Goal: Information Seeking & Learning: Understand process/instructions

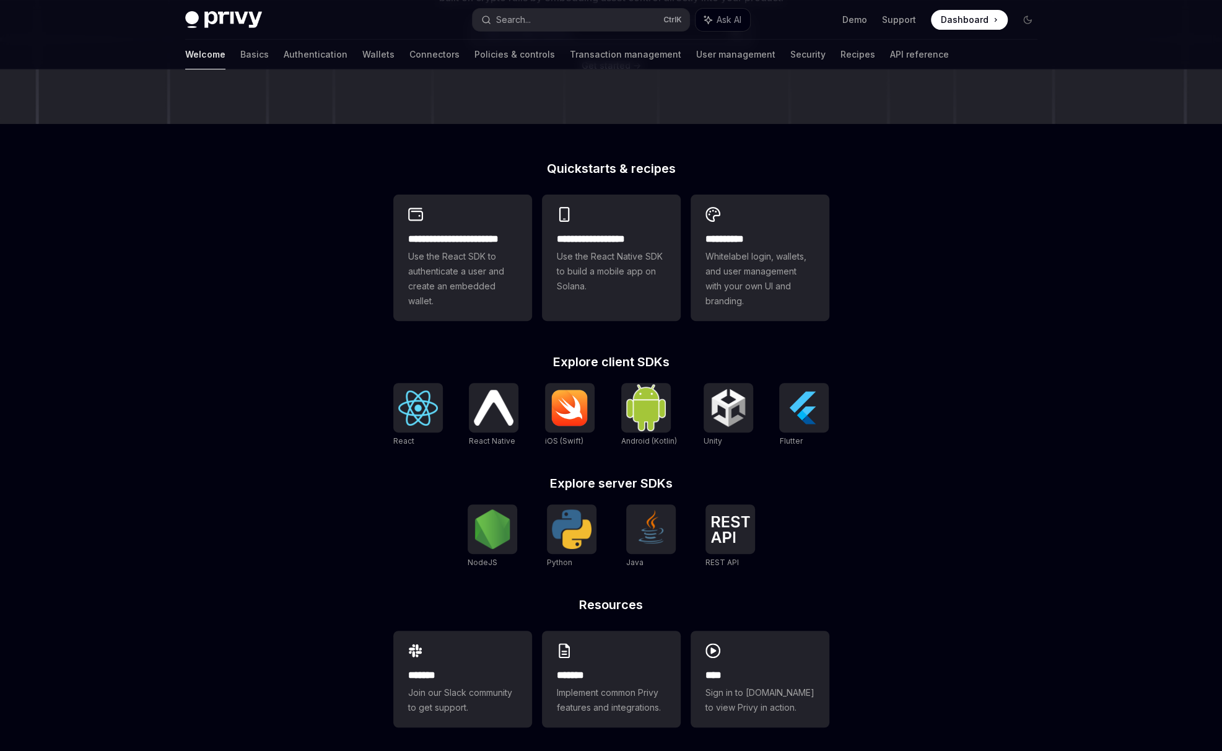
scroll to position [234, 0]
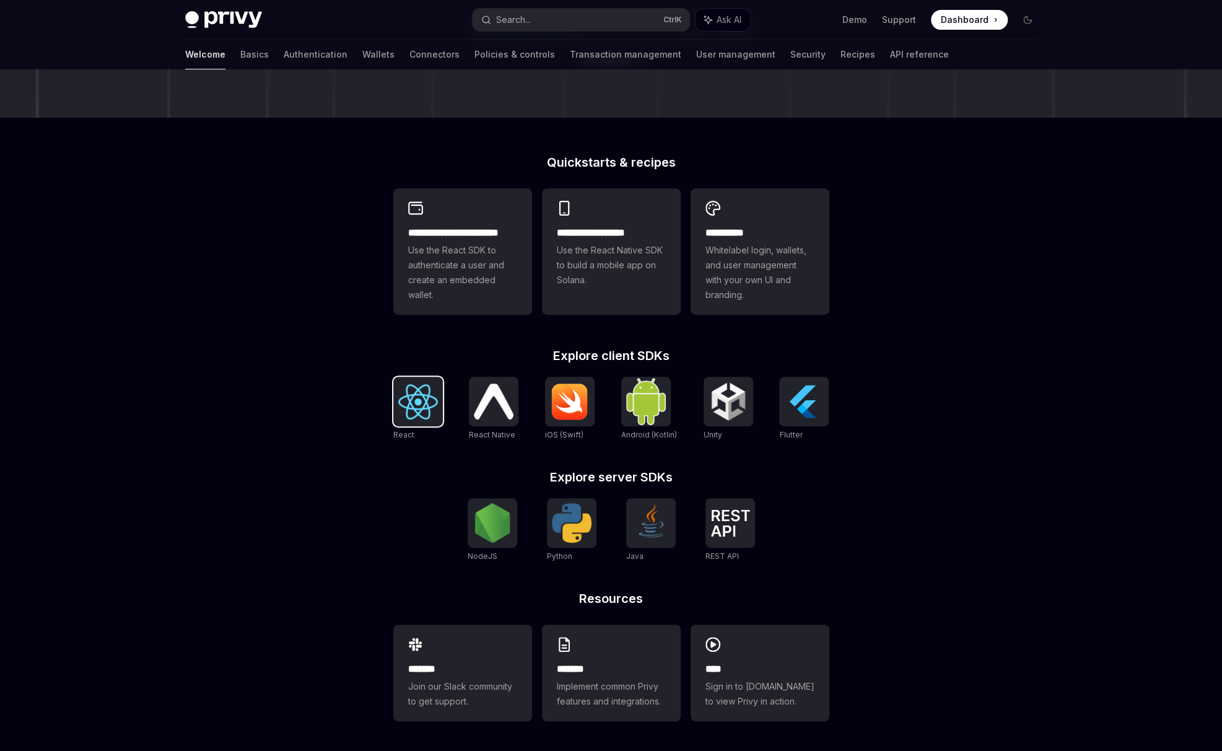
click at [408, 386] on img at bounding box center [418, 401] width 40 height 35
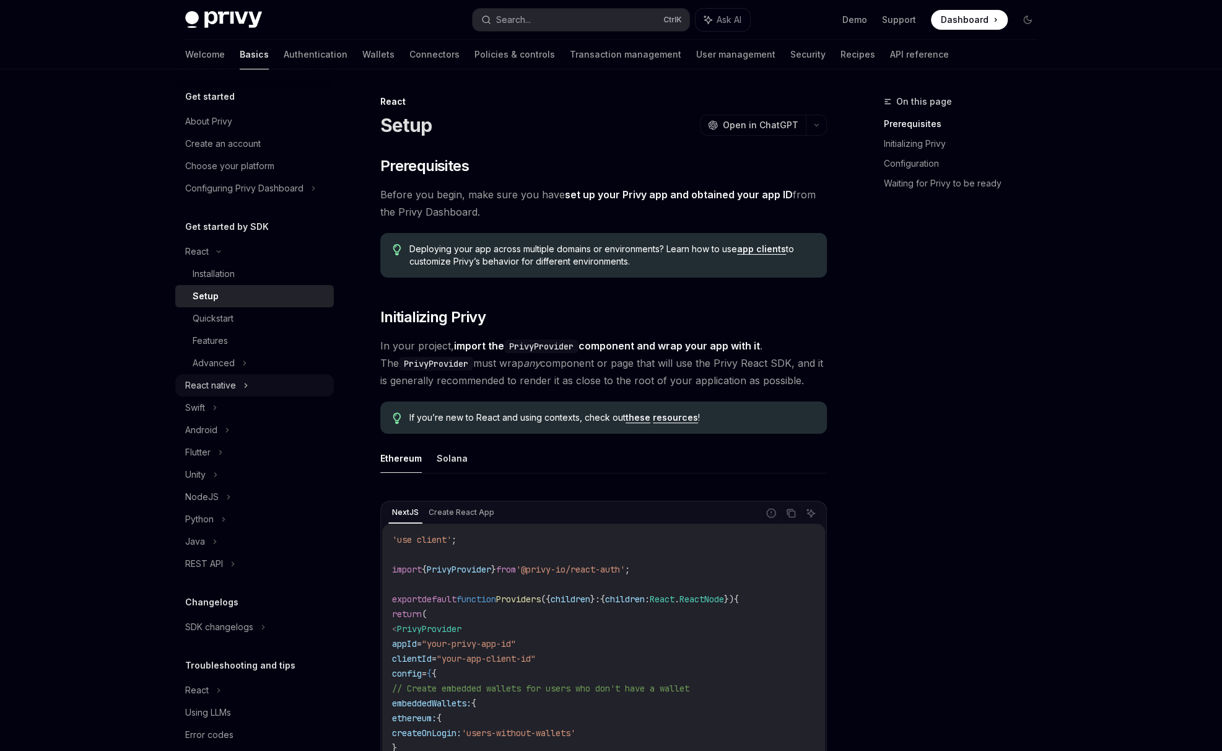
click at [249, 378] on div "React native" at bounding box center [254, 385] width 159 height 22
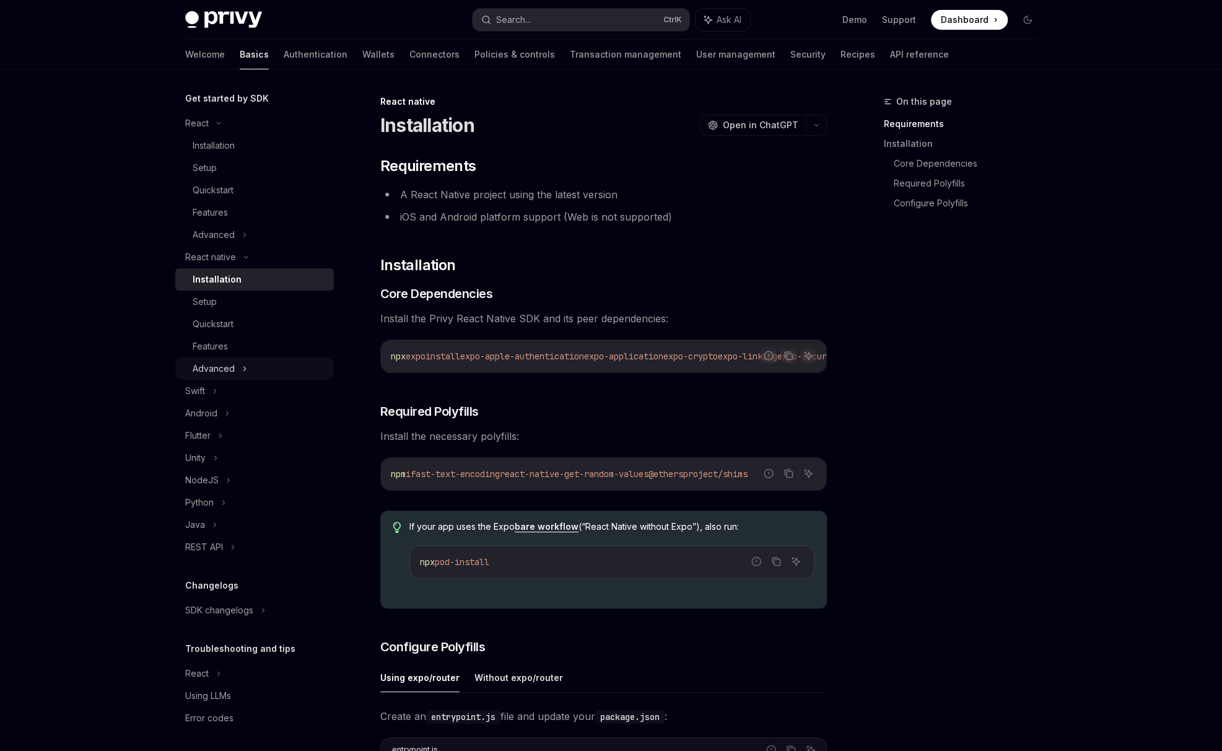
scroll to position [131, 0]
click at [226, 342] on div "Features" at bounding box center [210, 343] width 35 height 15
type textarea "*"
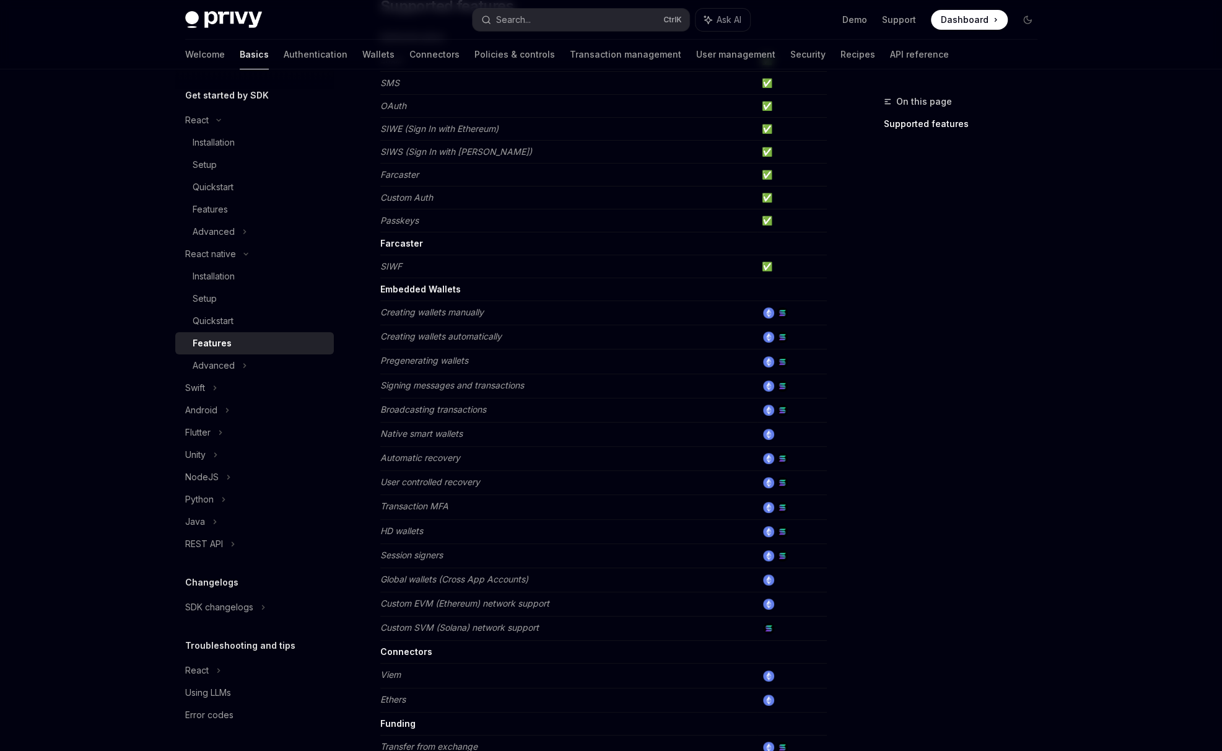
scroll to position [206, 0]
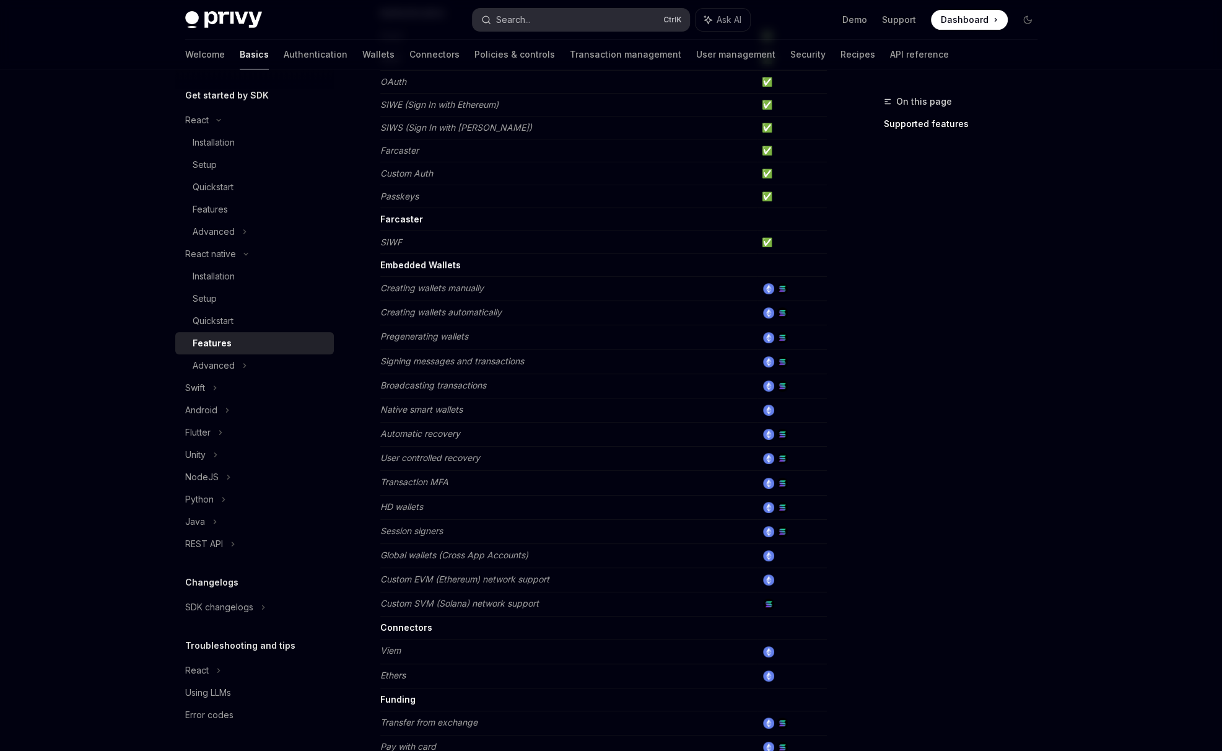
click at [521, 19] on div "Search..." at bounding box center [513, 19] width 35 height 15
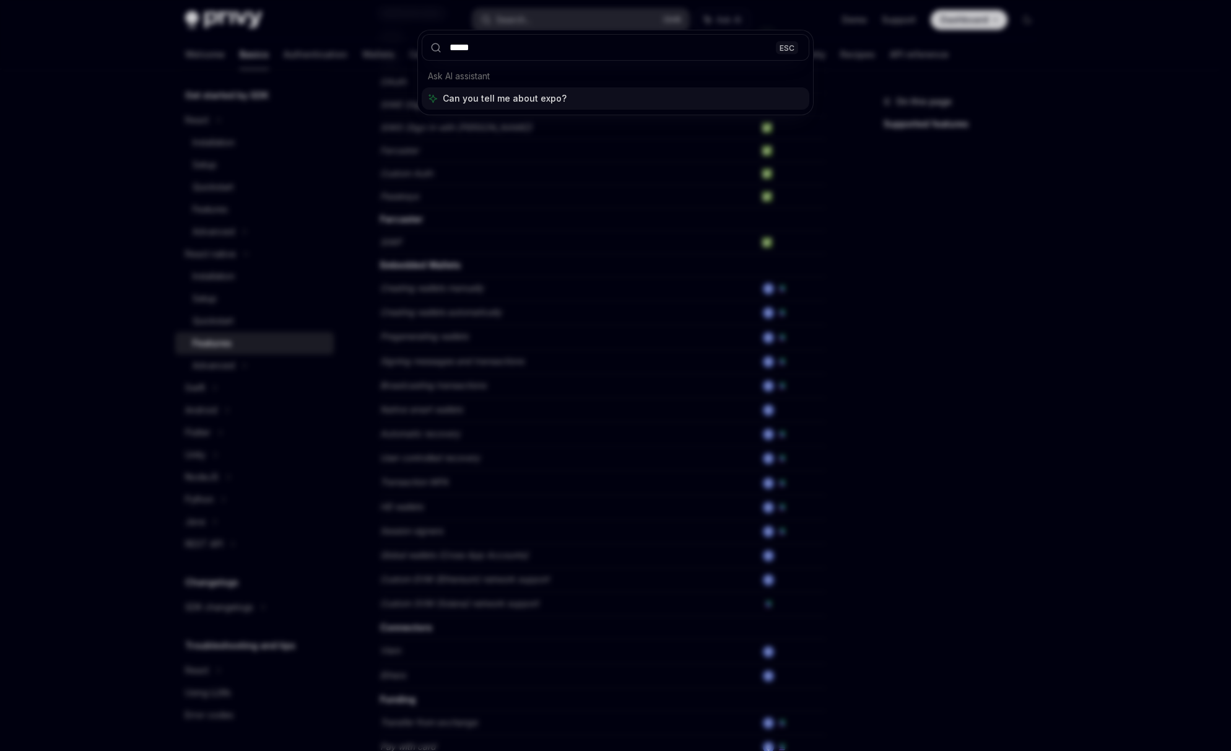
type input "******"
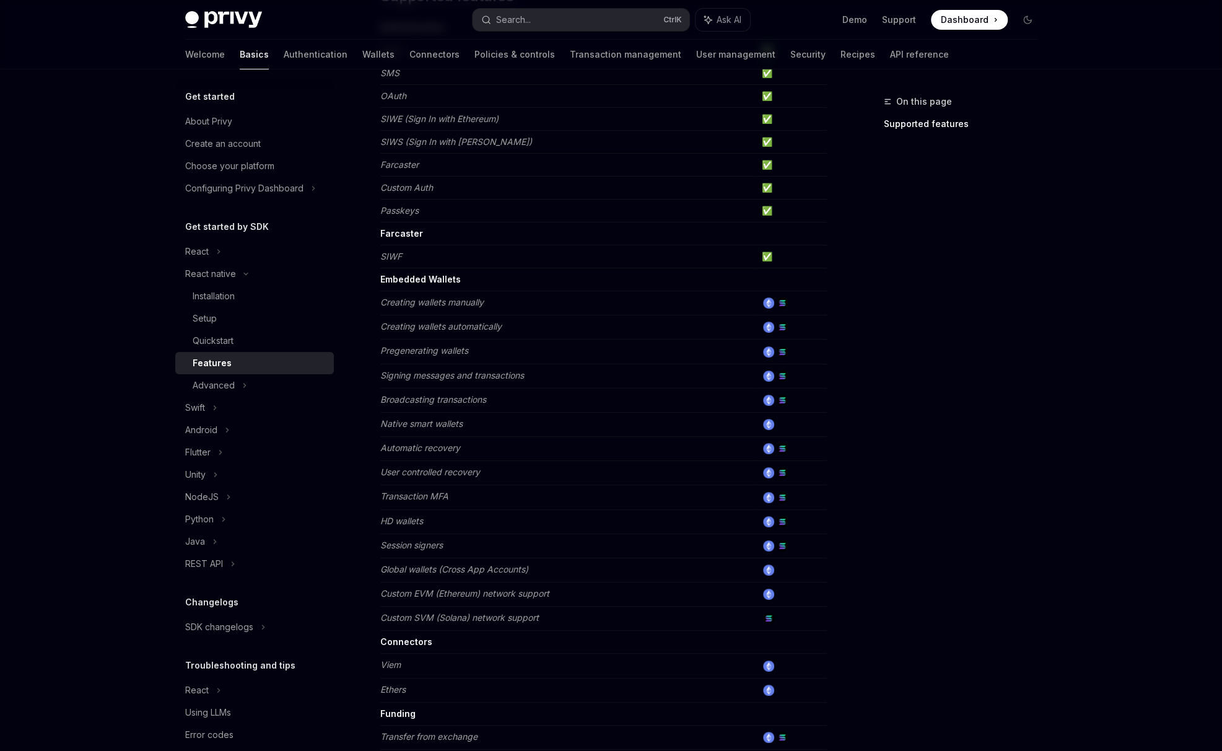
scroll to position [206, 0]
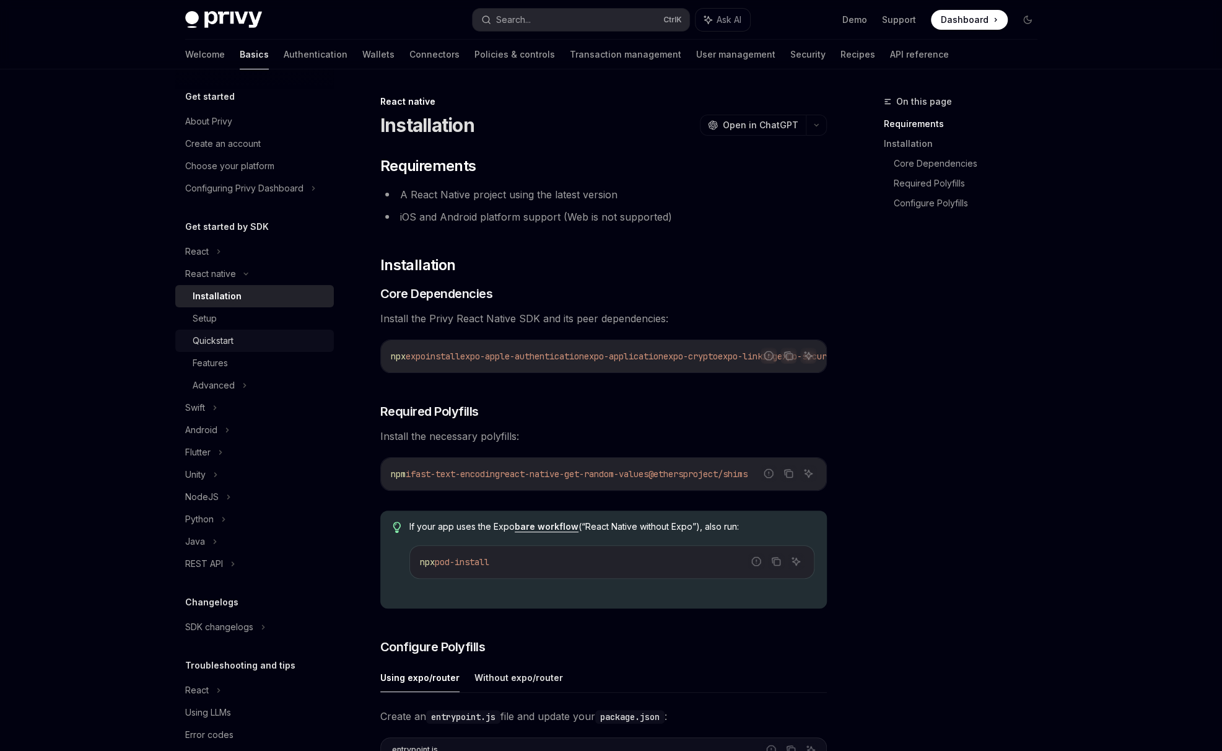
drag, startPoint x: 276, startPoint y: 350, endPoint x: 268, endPoint y: 348, distance: 7.7
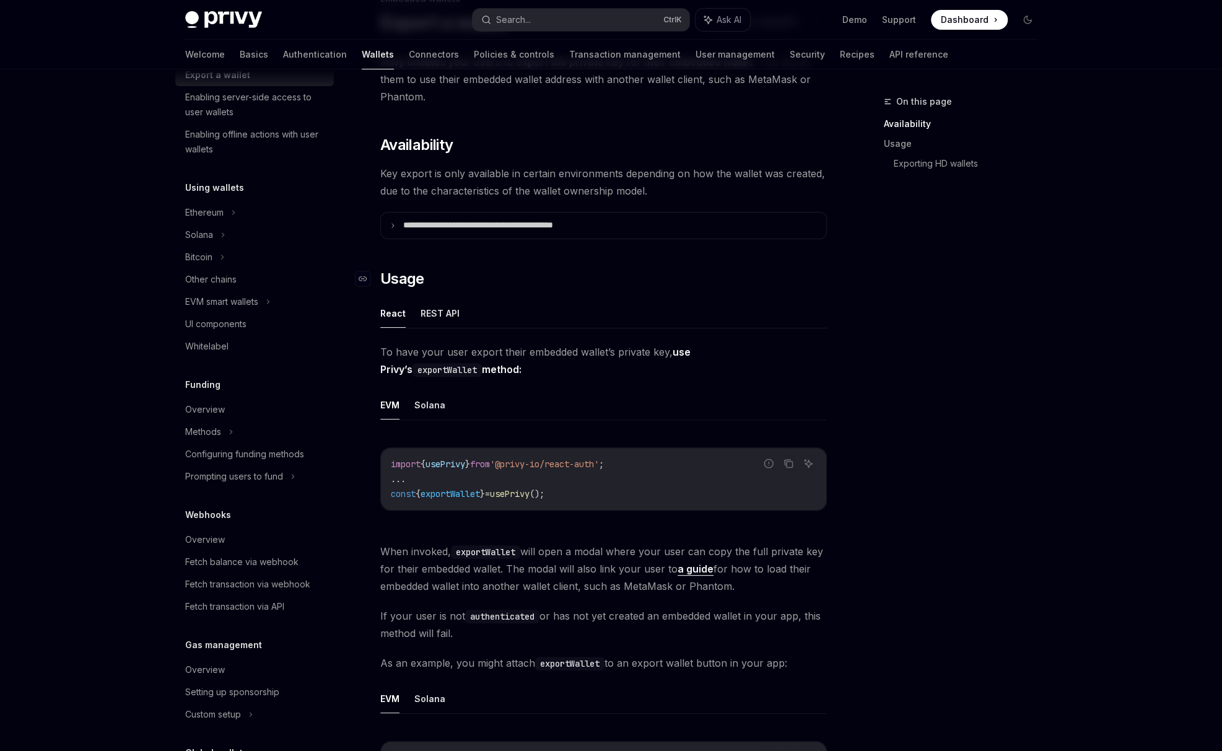
scroll to position [310, 0]
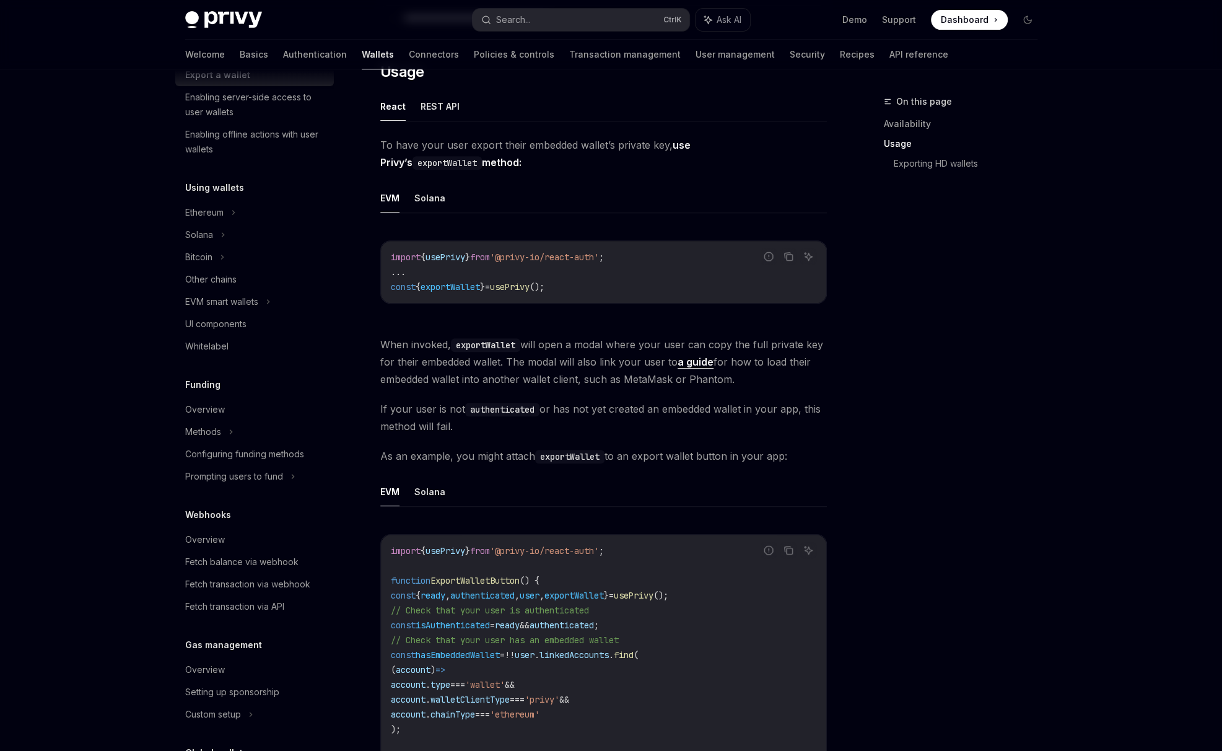
click at [951, 526] on div "On this page Availability Usage Exporting HD wallets" at bounding box center [953, 422] width 188 height 656
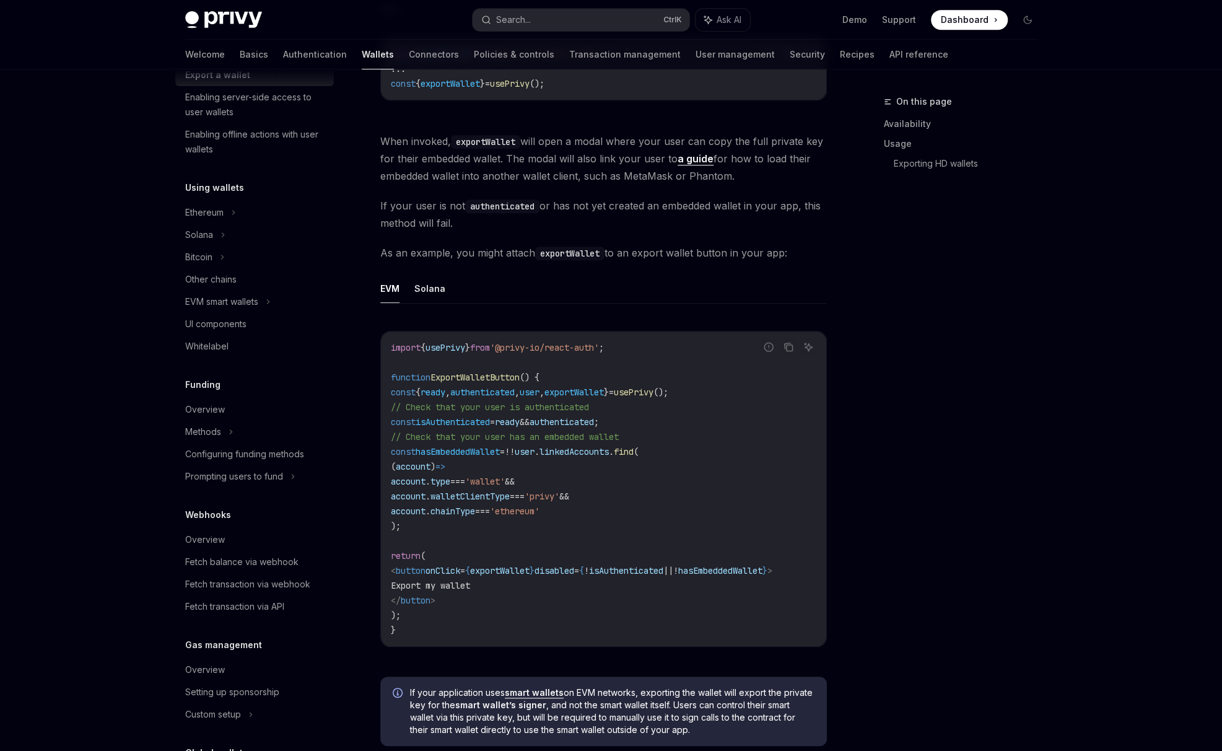
scroll to position [516, 0]
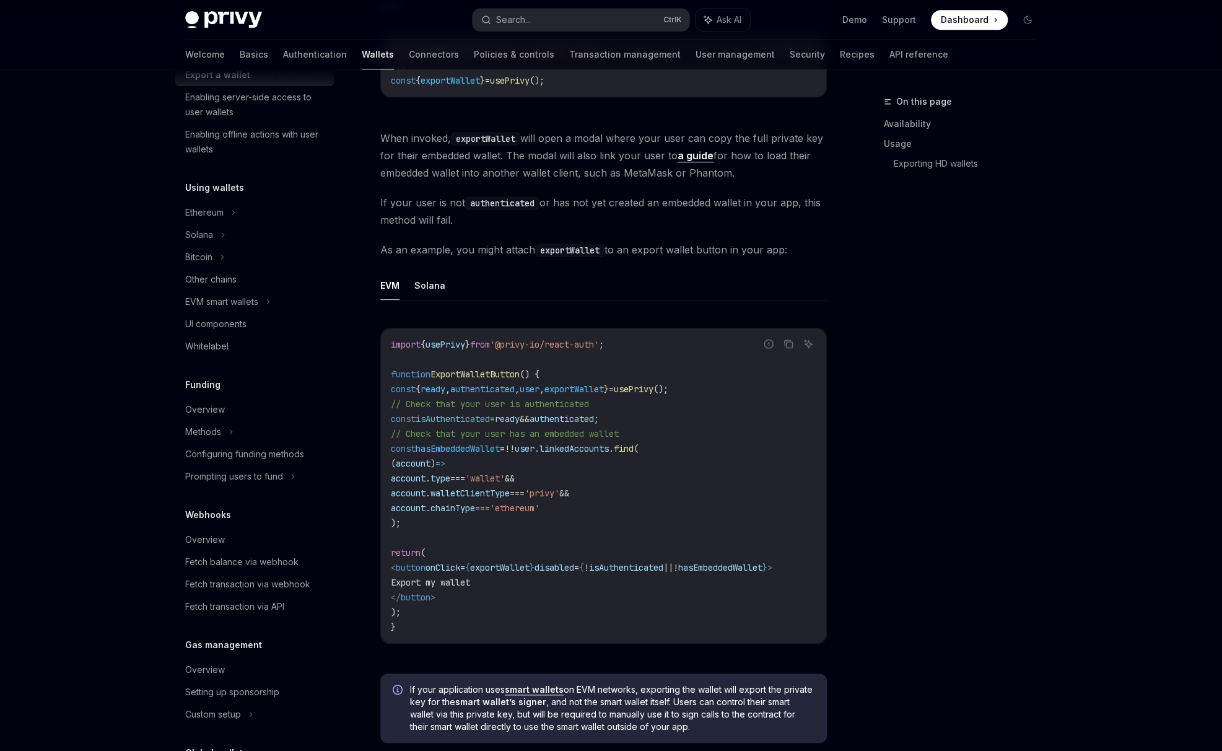
click at [1099, 522] on div "Privy Docs home page Search... Ctrl K Ask AI Demo Support Dashboard Dashboard S…" at bounding box center [611, 380] width 1222 height 1793
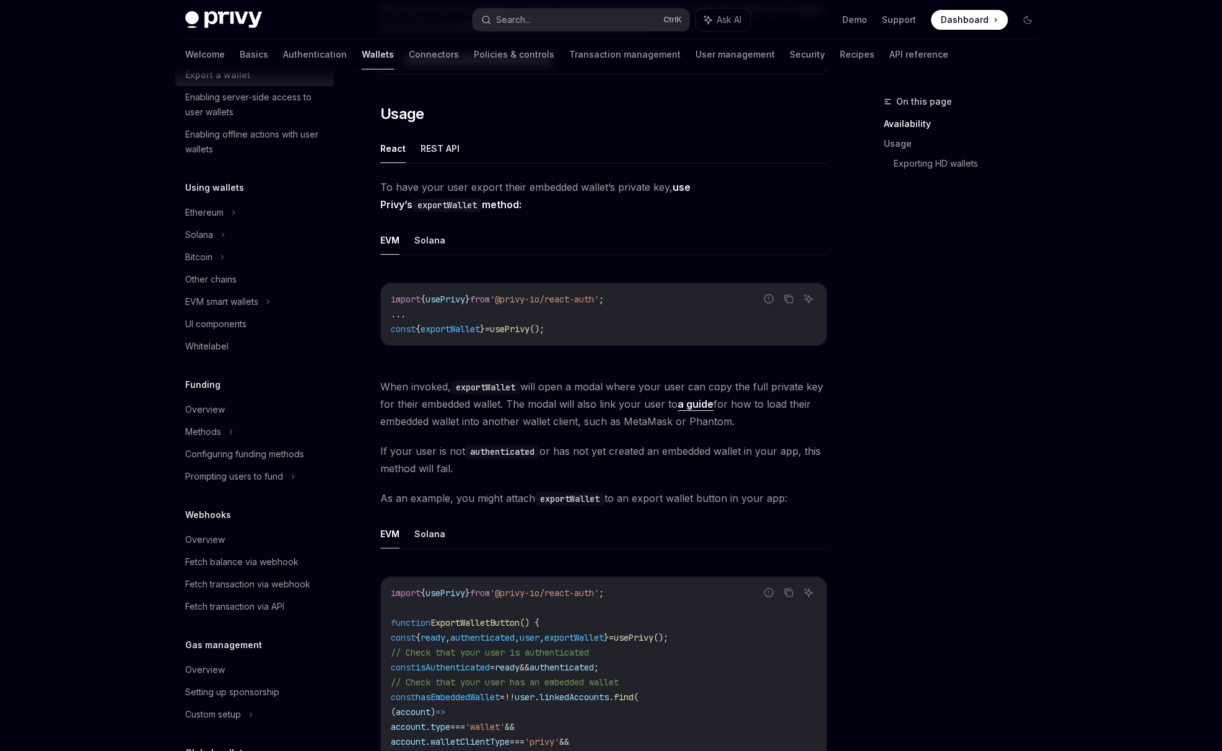
scroll to position [206, 0]
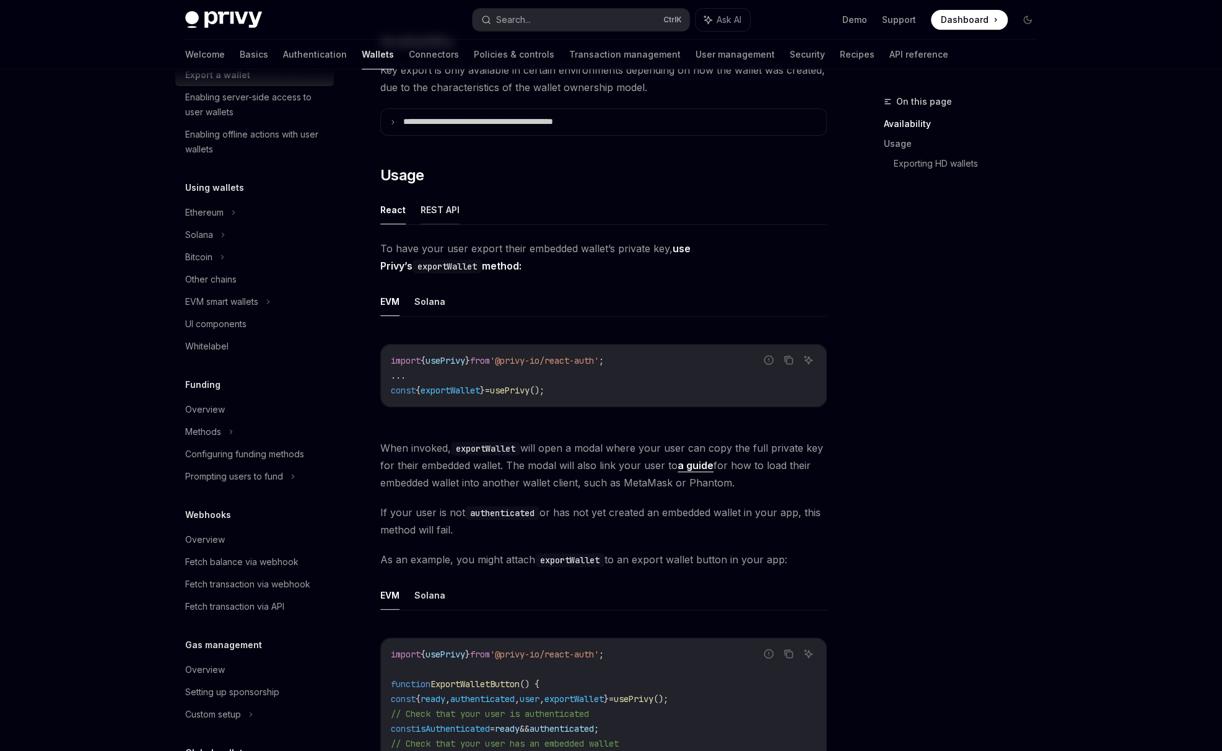
click at [430, 212] on button "REST API" at bounding box center [440, 209] width 39 height 29
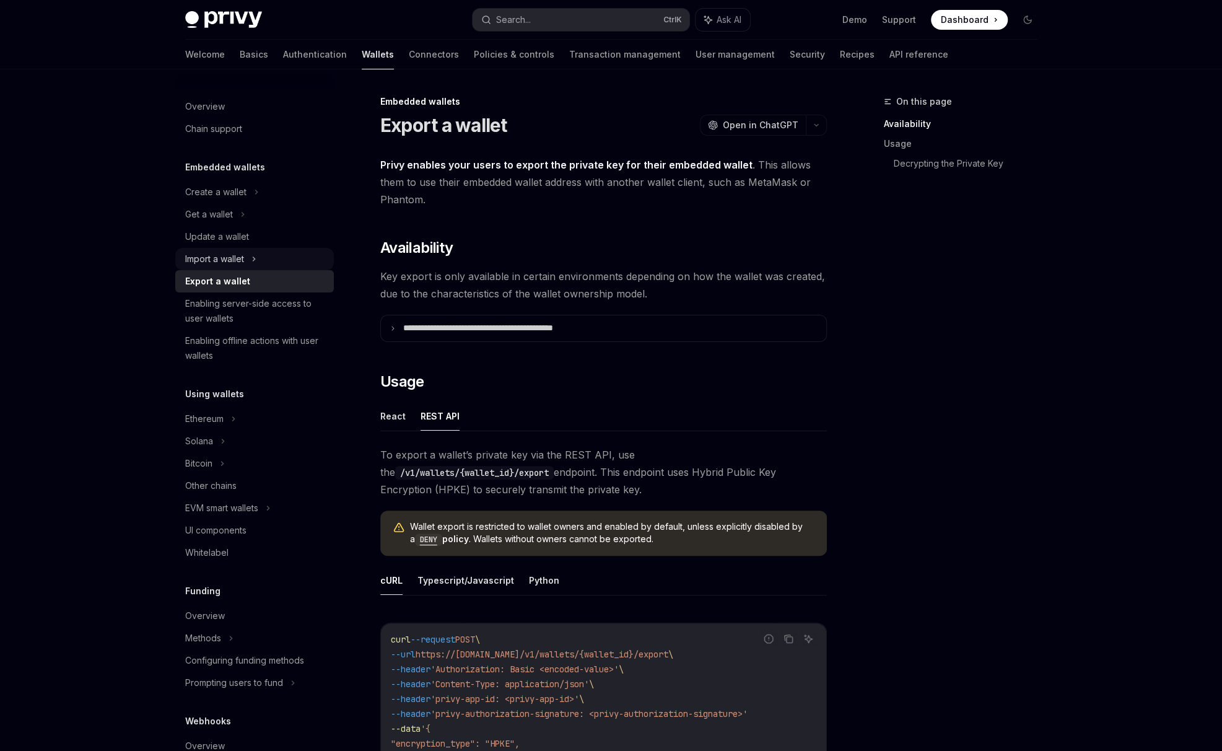
click at [249, 256] on div "Import a wallet" at bounding box center [254, 259] width 159 height 22
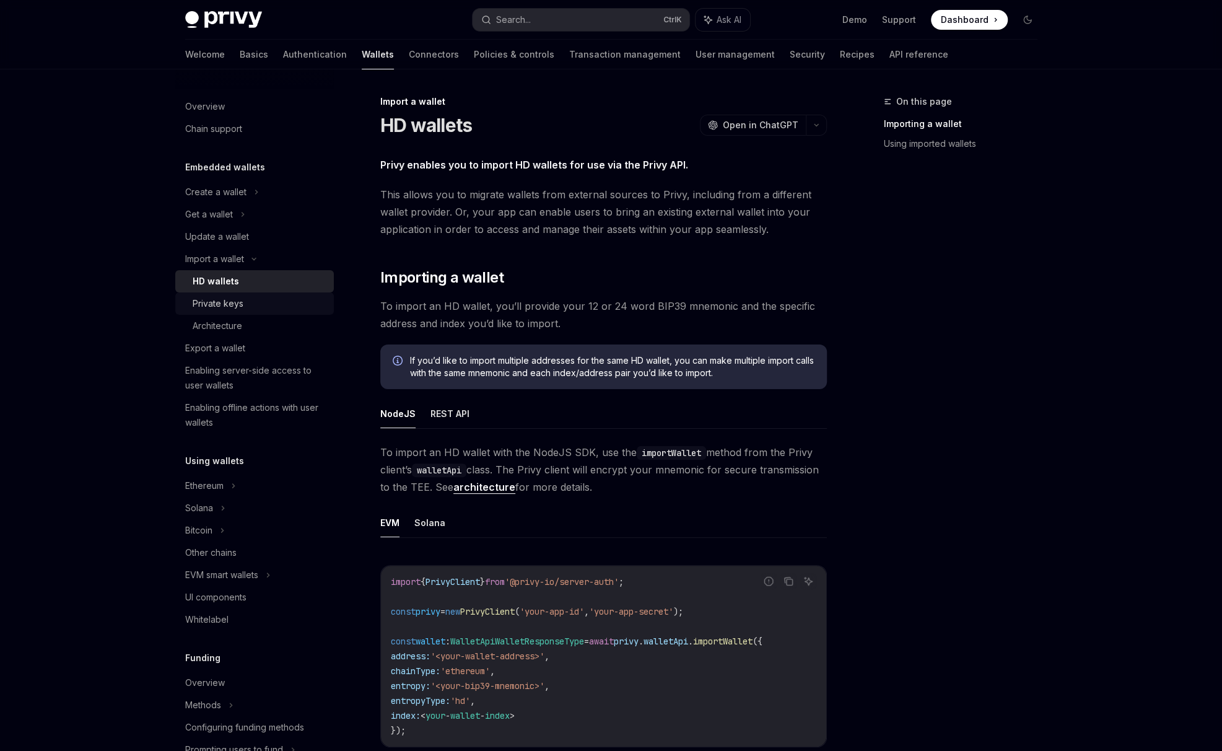
click at [227, 302] on div "Private keys" at bounding box center [218, 303] width 51 height 15
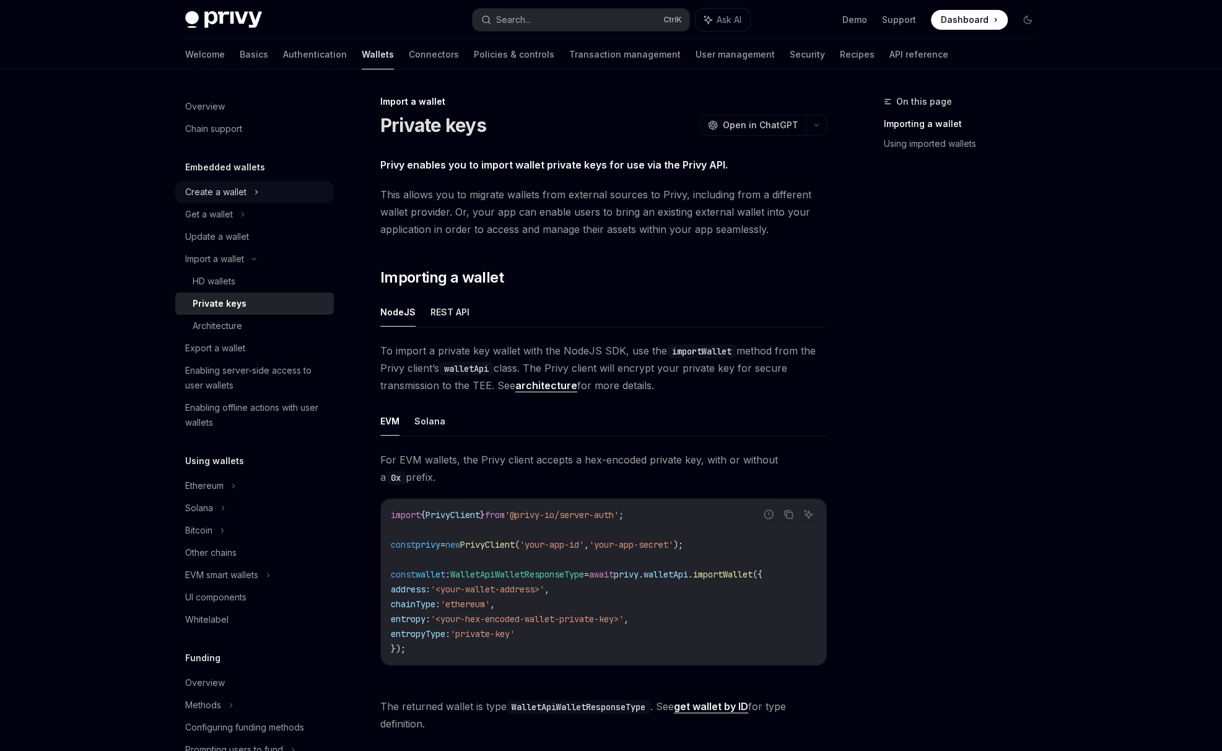
click at [255, 194] on icon at bounding box center [256, 192] width 5 height 15
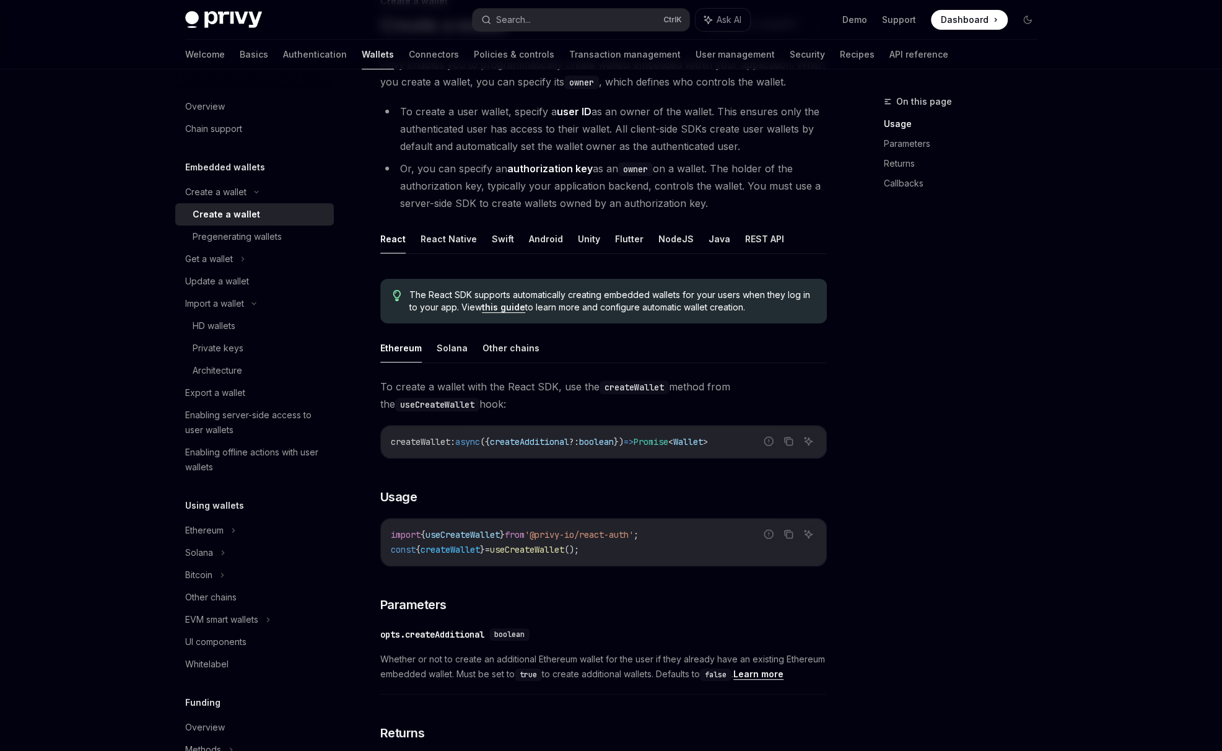
scroll to position [103, 0]
click at [668, 237] on button "NodeJS" at bounding box center [675, 236] width 35 height 29
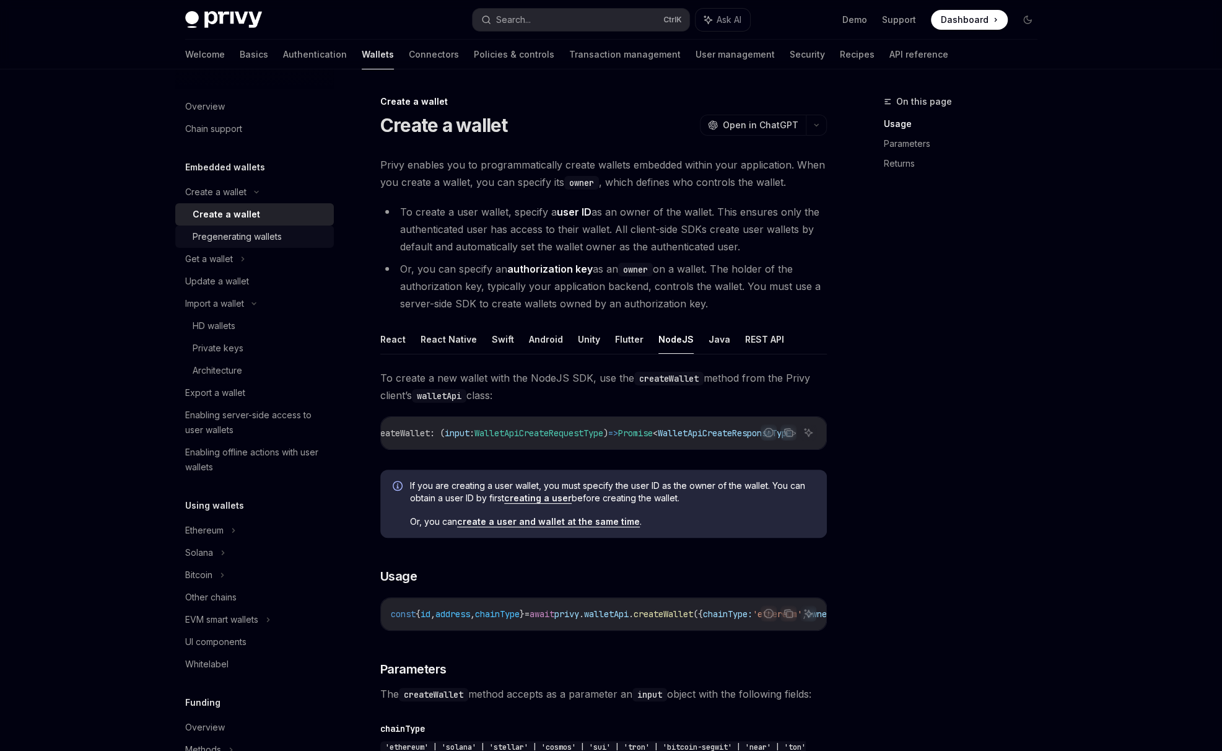
click at [251, 238] on div "Pregenerating wallets" at bounding box center [237, 236] width 89 height 15
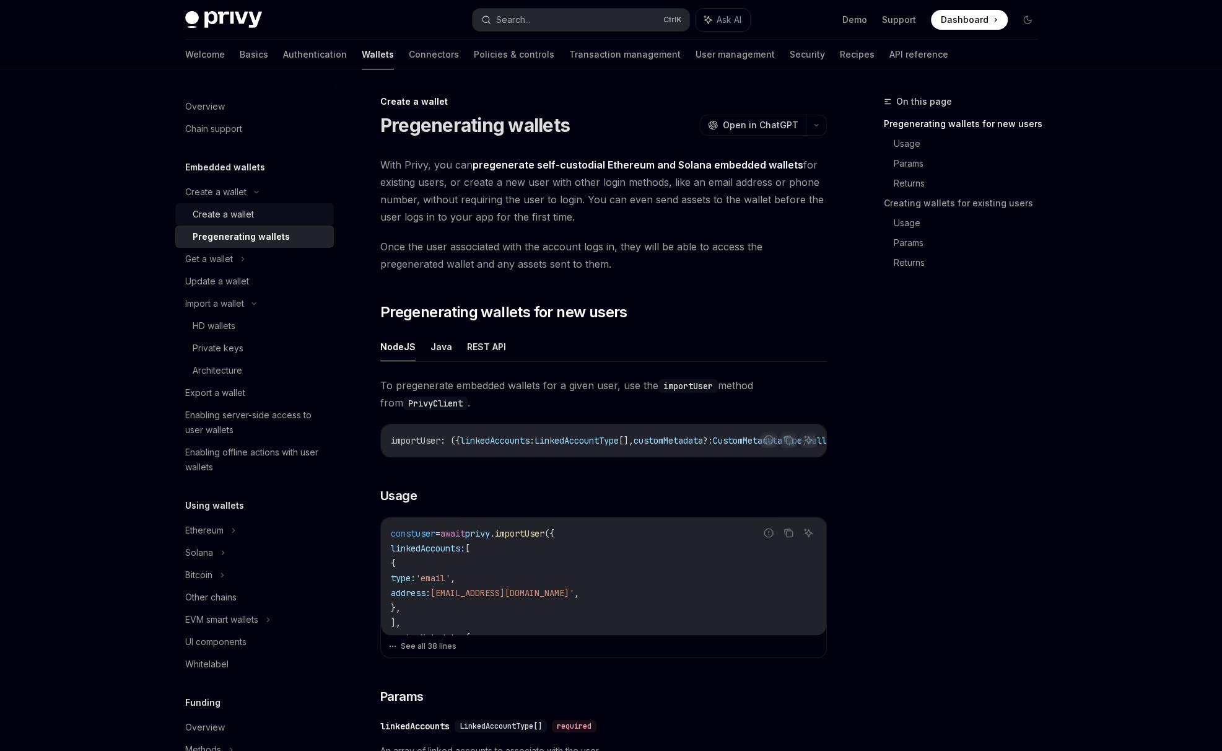
click at [222, 214] on div "Create a wallet" at bounding box center [223, 214] width 61 height 15
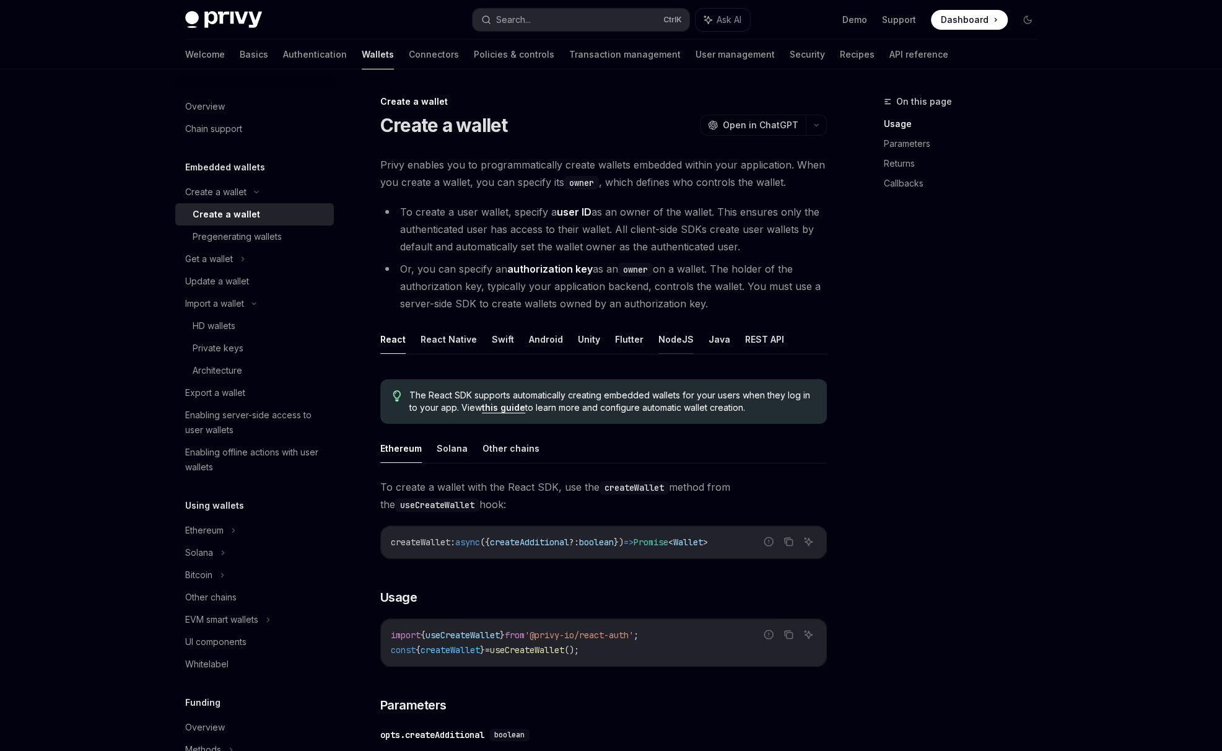
click at [678, 338] on button "NodeJS" at bounding box center [675, 339] width 35 height 29
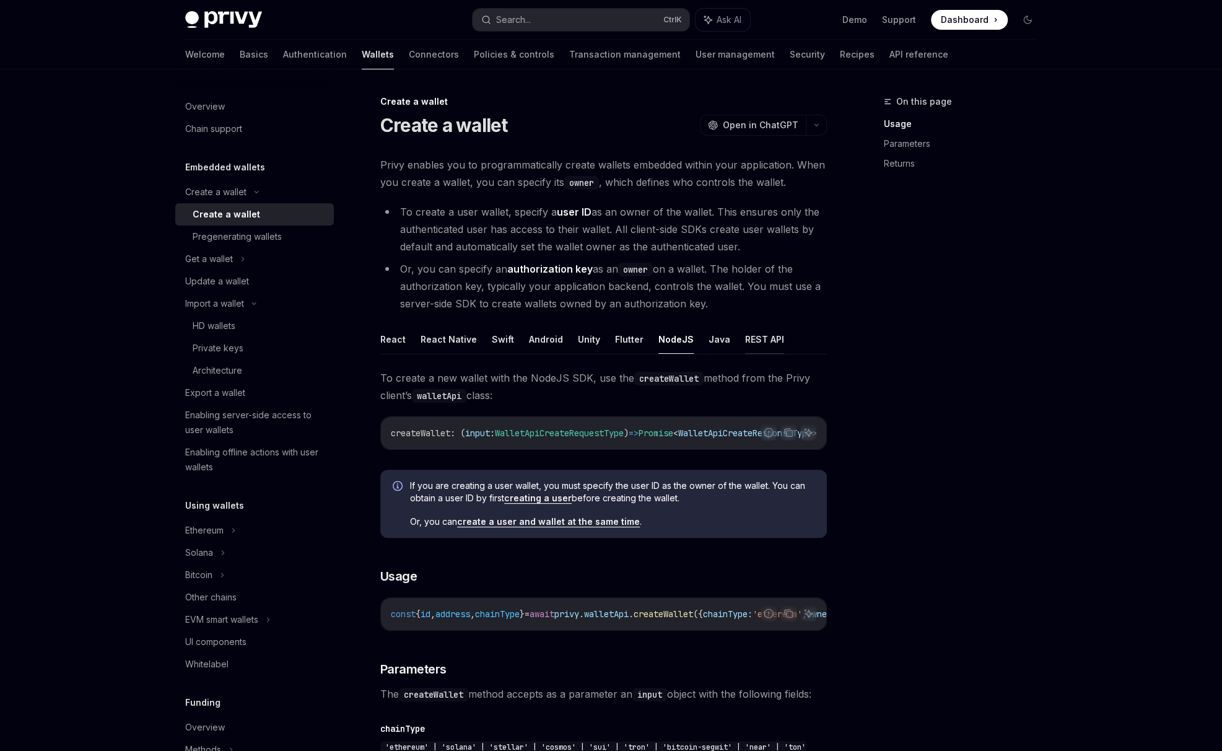
click at [751, 341] on button "REST API" at bounding box center [764, 339] width 39 height 29
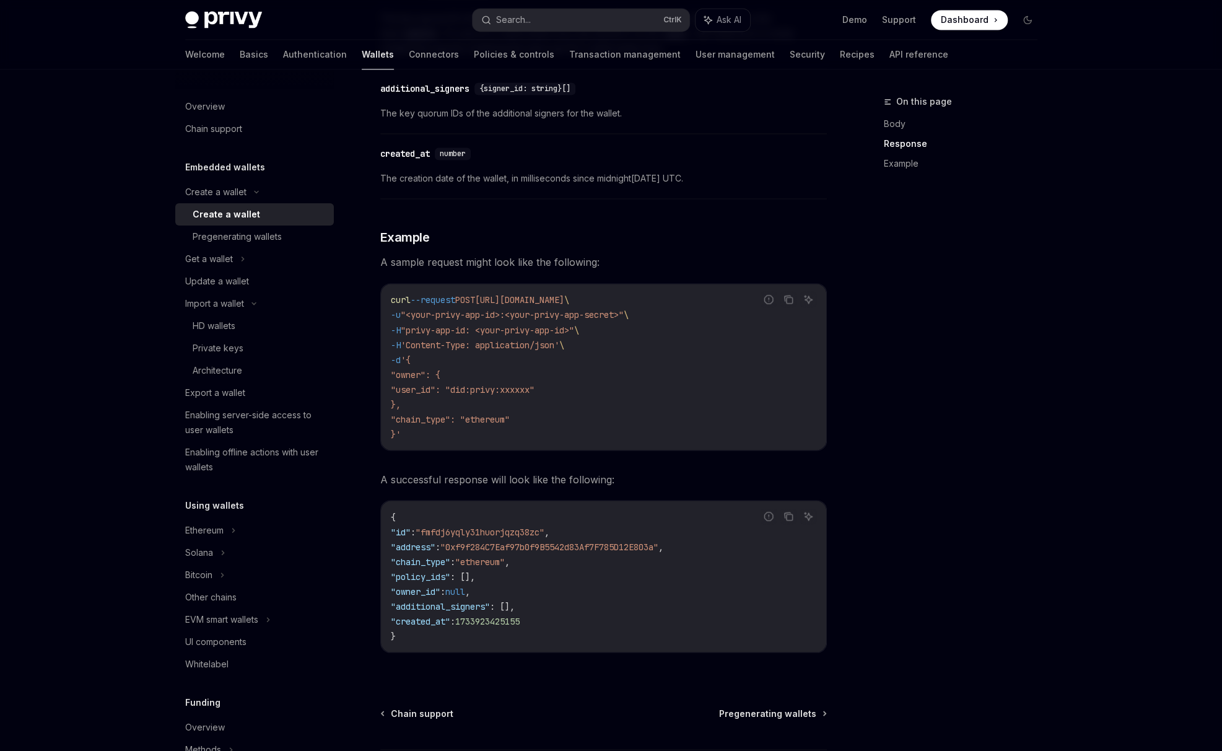
scroll to position [1508, 0]
click at [401, 313] on span "-u" at bounding box center [396, 317] width 10 height 11
drag, startPoint x: 421, startPoint y: 313, endPoint x: 450, endPoint y: 330, distance: 33.9
click at [450, 330] on span ""privy-app-id: <your-privy-app-id>"" at bounding box center [487, 332] width 173 height 11
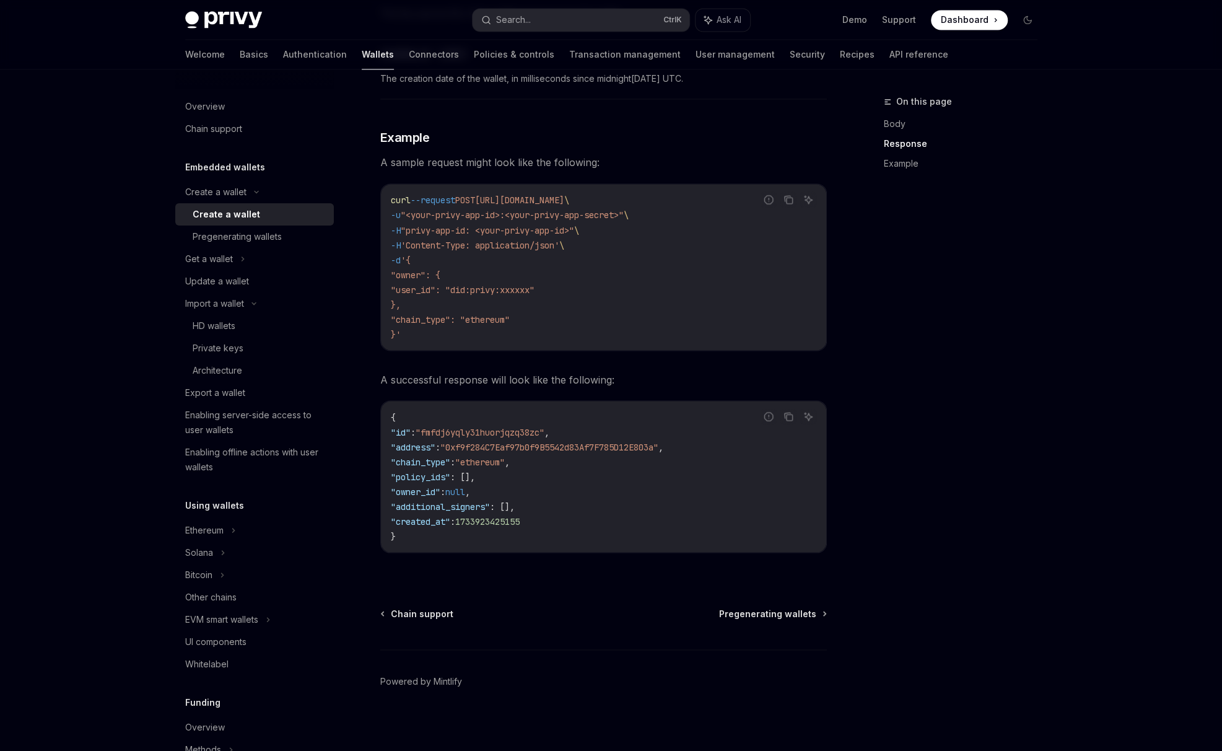
scroll to position [1611, 0]
click at [233, 261] on div "Get a wallet" at bounding box center [254, 259] width 159 height 22
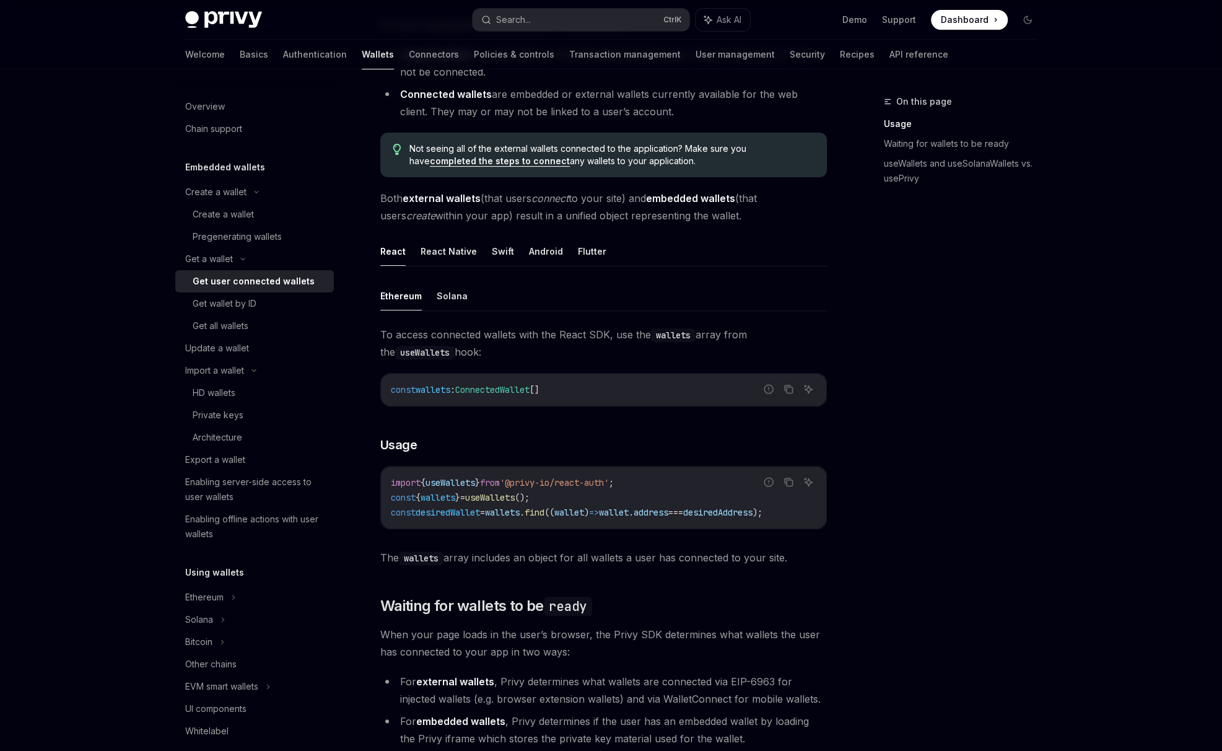
scroll to position [206, 0]
click at [221, 466] on div "Export a wallet" at bounding box center [215, 459] width 60 height 15
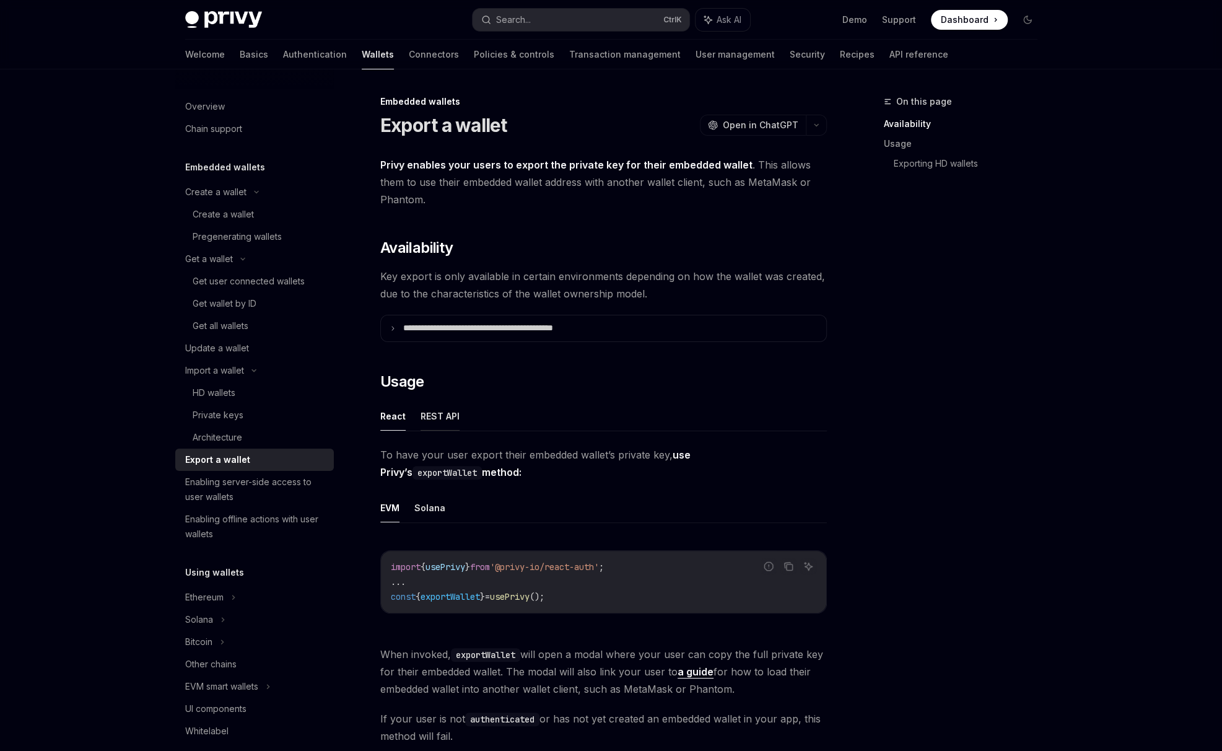
click at [443, 417] on button "REST API" at bounding box center [440, 415] width 39 height 29
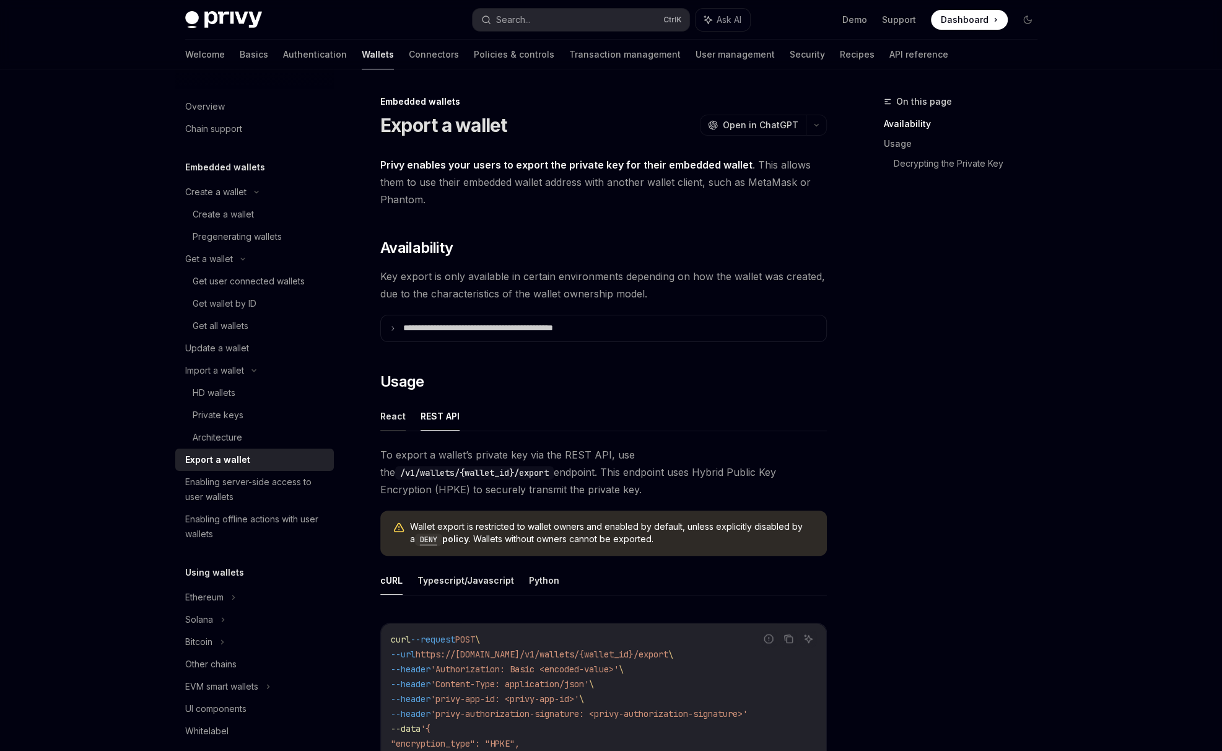
click at [401, 414] on button "React" at bounding box center [392, 415] width 25 height 29
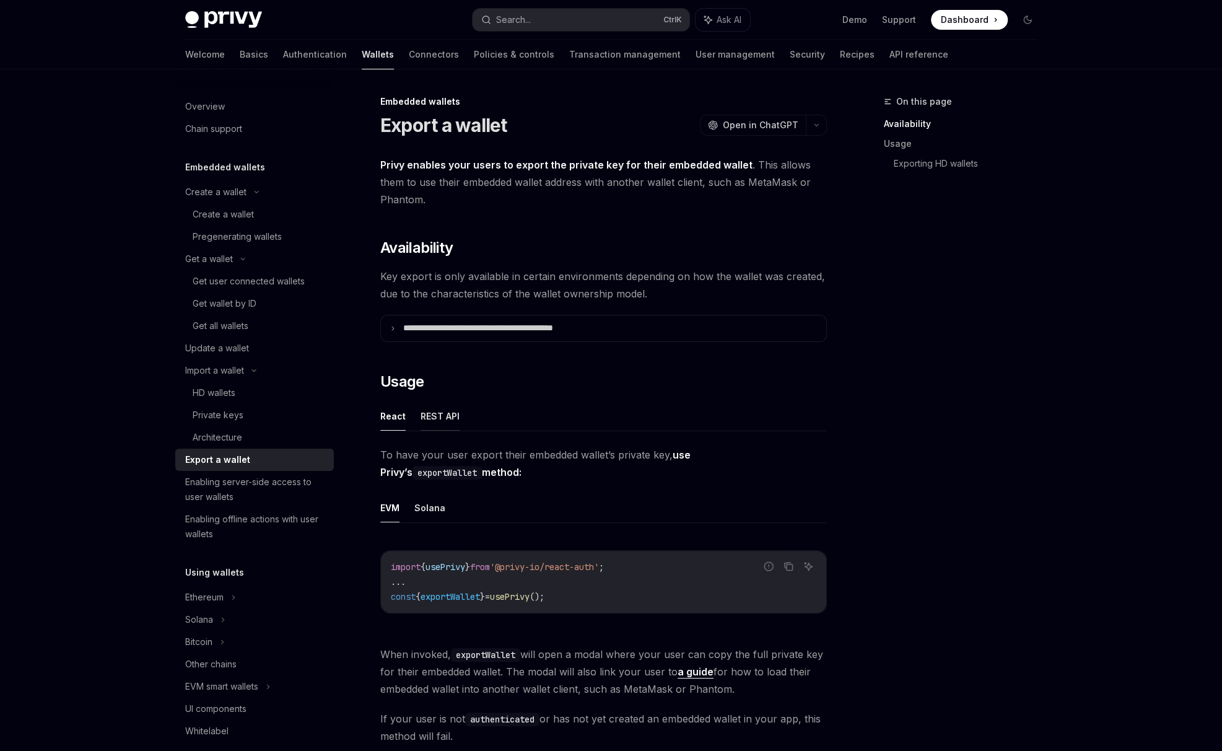
click at [425, 414] on button "REST API" at bounding box center [440, 415] width 39 height 29
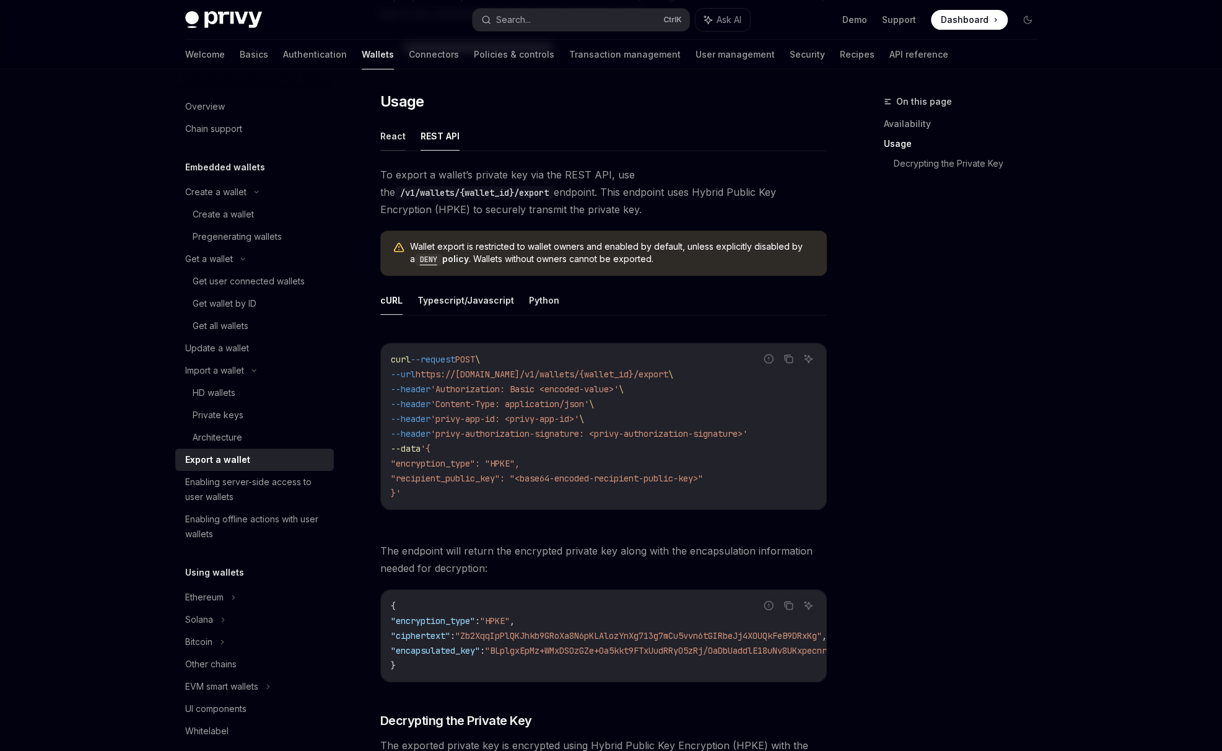
scroll to position [310, 0]
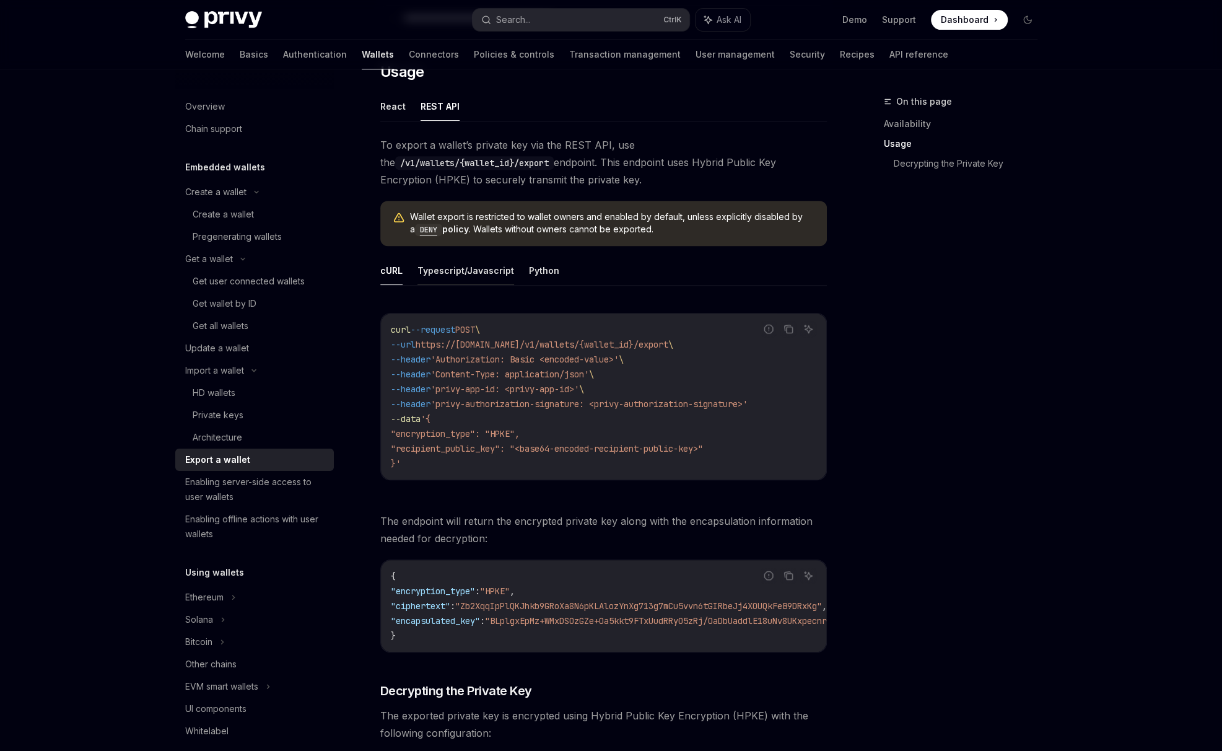
click at [470, 267] on button "Typescript/Javascript" at bounding box center [465, 270] width 97 height 29
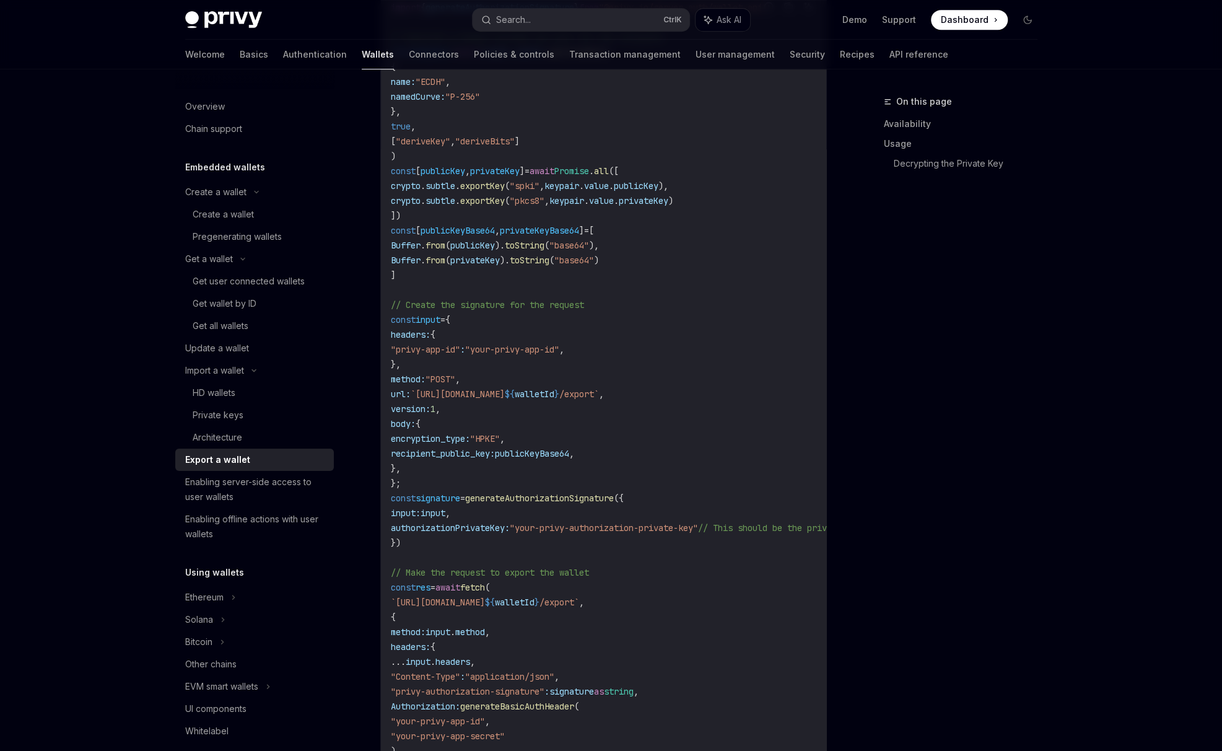
scroll to position [206, 0]
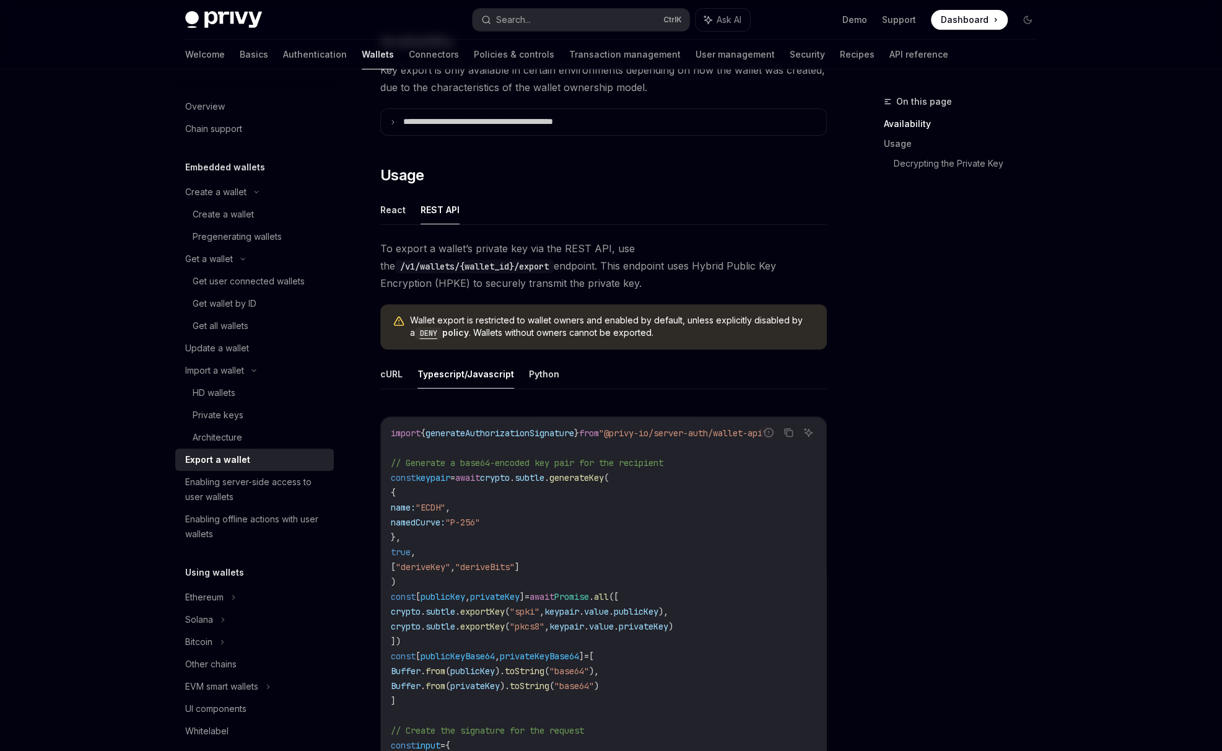
click at [406, 369] on ul "cURL Typescript/Javascript Python" at bounding box center [603, 374] width 447 height 30
click at [397, 373] on button "cURL" at bounding box center [391, 373] width 22 height 29
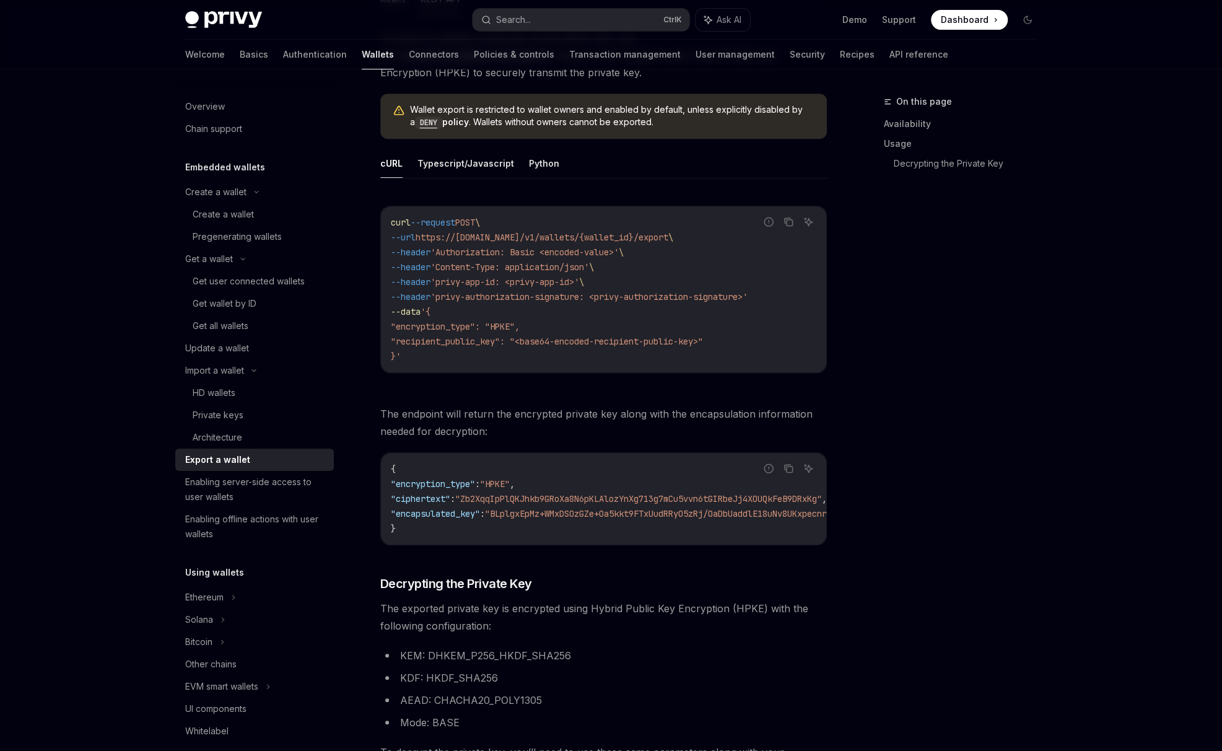
scroll to position [412, 0]
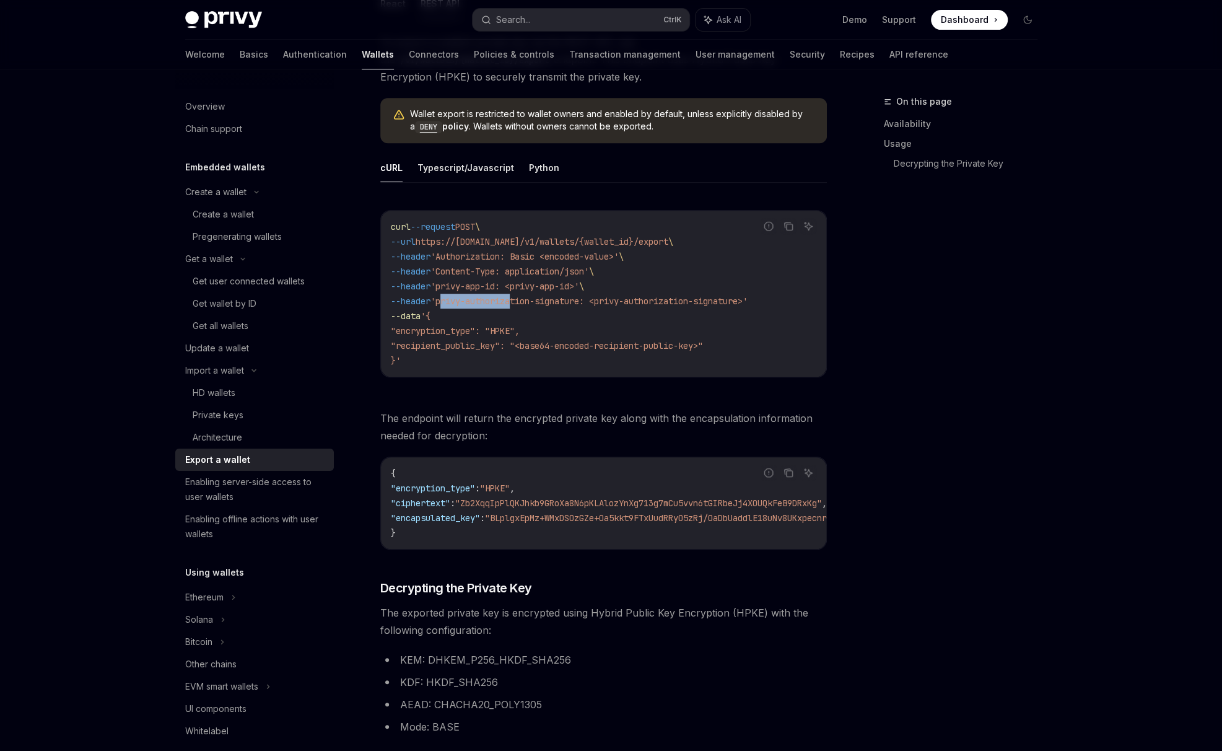
drag, startPoint x: 454, startPoint y: 298, endPoint x: 528, endPoint y: 303, distance: 73.9
click at [528, 303] on span "'privy-authorization-signature: <privy-authorization-signature>'" at bounding box center [588, 300] width 317 height 11
drag, startPoint x: 528, startPoint y: 303, endPoint x: 499, endPoint y: 329, distance: 39.0
click at [499, 329] on span ""encryption_type": "HPKE"," at bounding box center [455, 330] width 129 height 11
click at [455, 166] on button "Typescript/Javascript" at bounding box center [465, 167] width 97 height 29
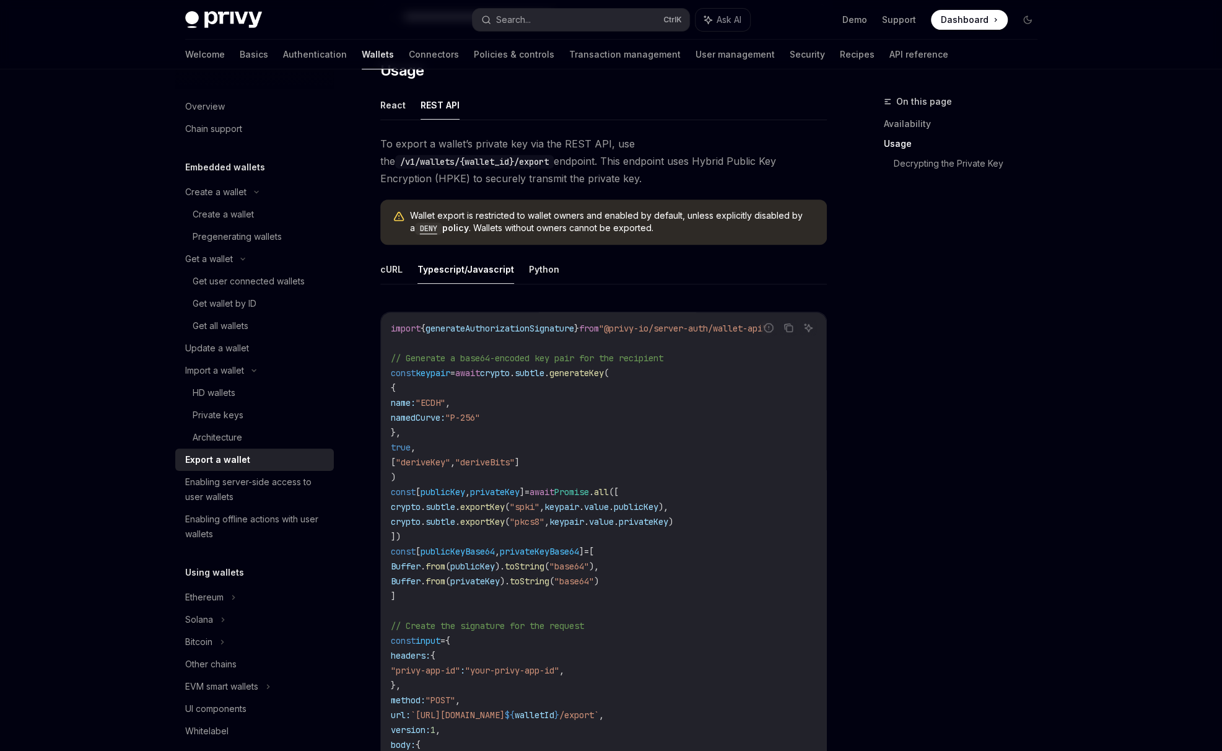
scroll to position [310, 0]
click at [386, 267] on button "cURL" at bounding box center [391, 270] width 22 height 29
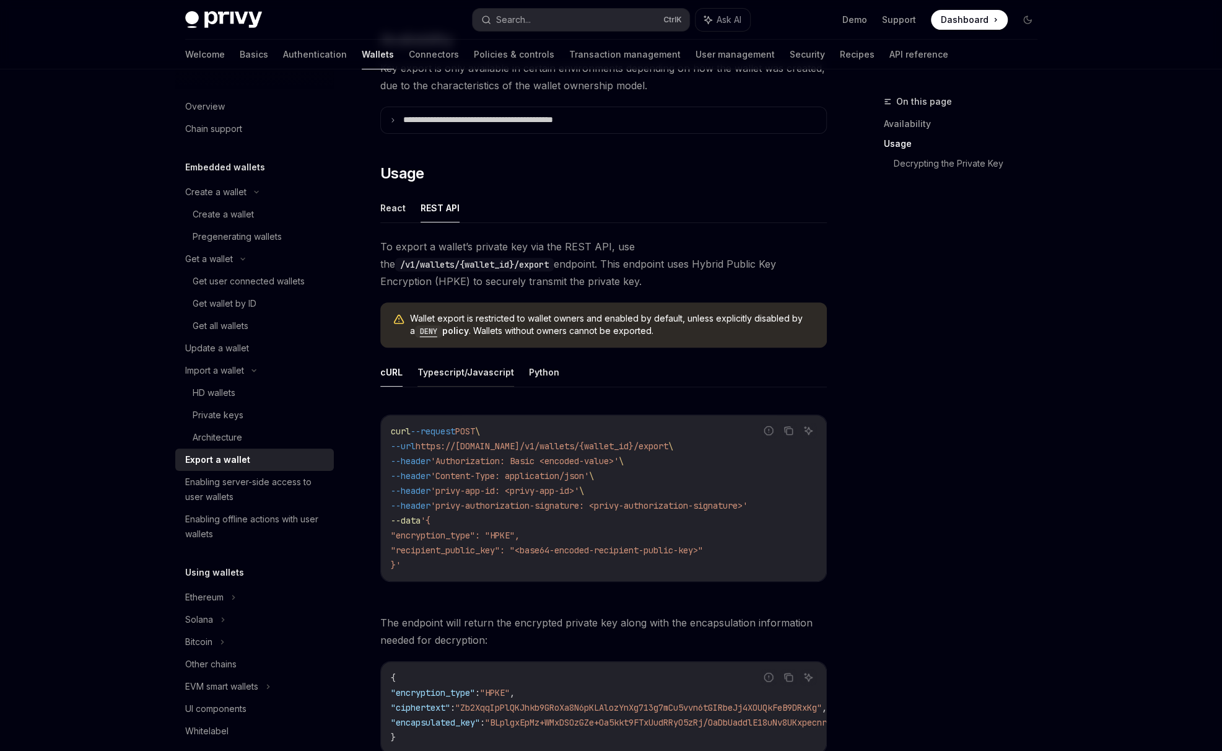
scroll to position [206, 0]
click at [468, 371] on button "Typescript/Javascript" at bounding box center [465, 373] width 97 height 29
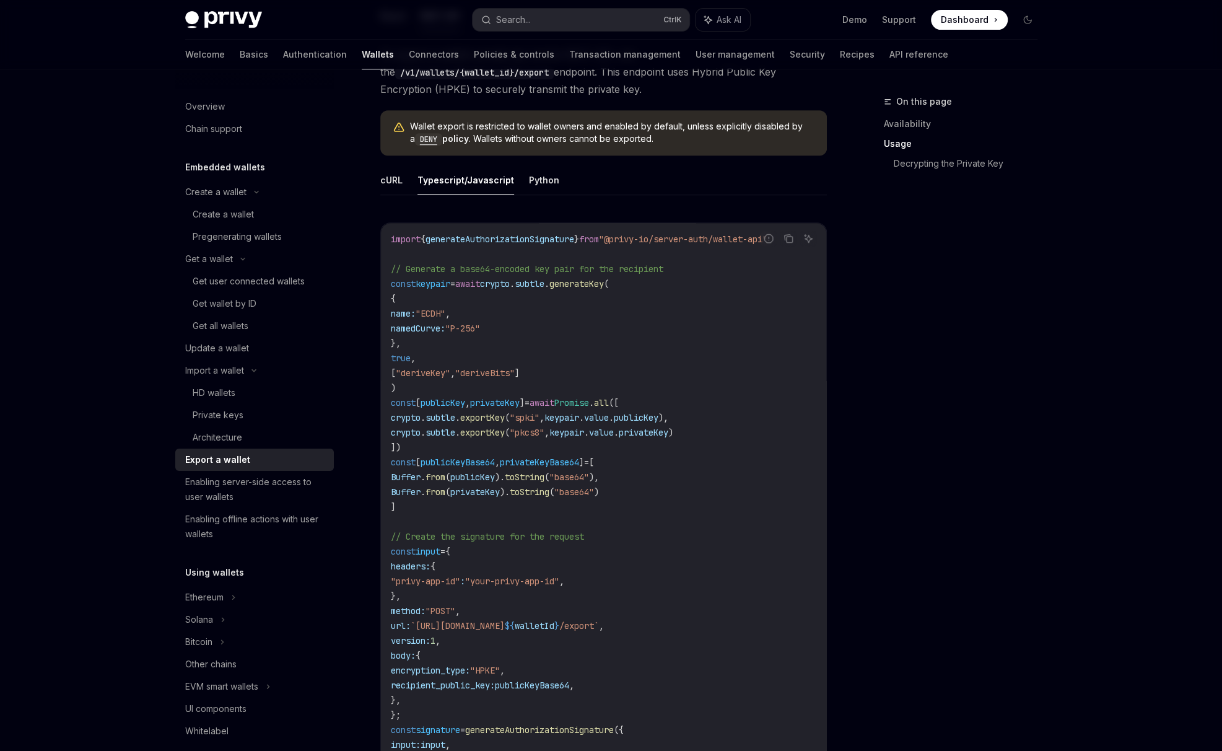
scroll to position [206, 0]
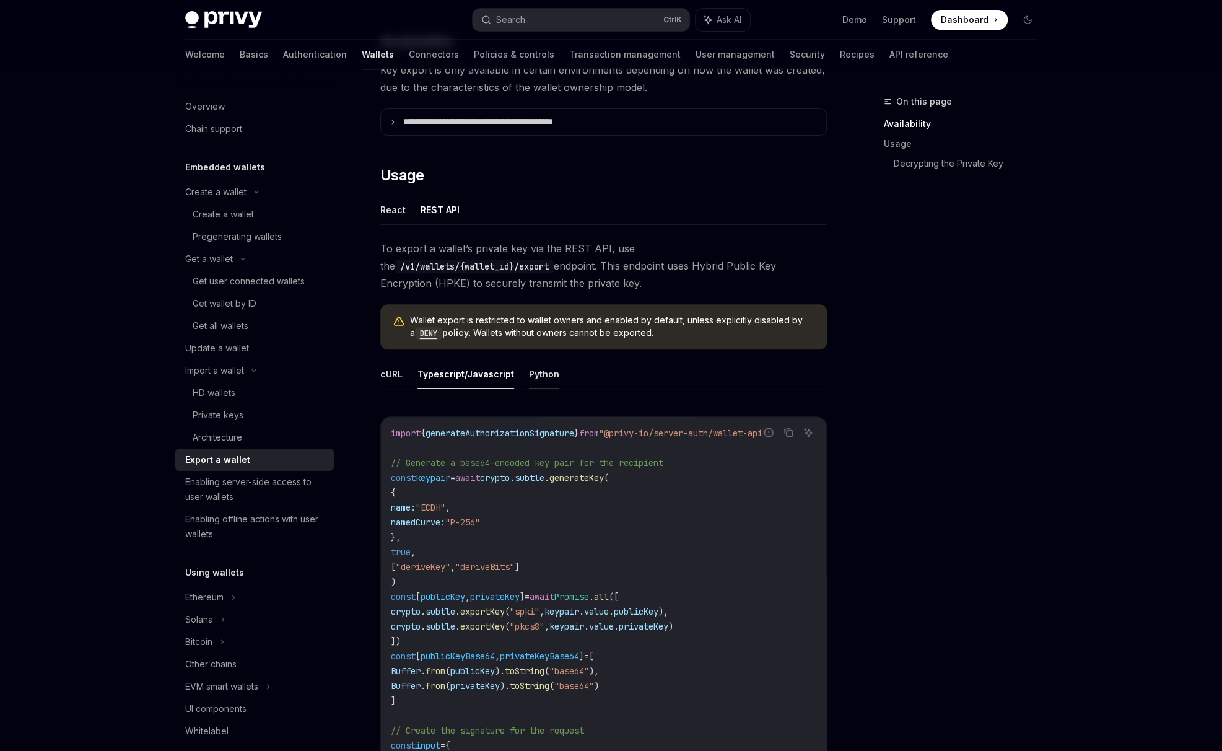
click at [539, 385] on button "Python" at bounding box center [544, 373] width 30 height 29
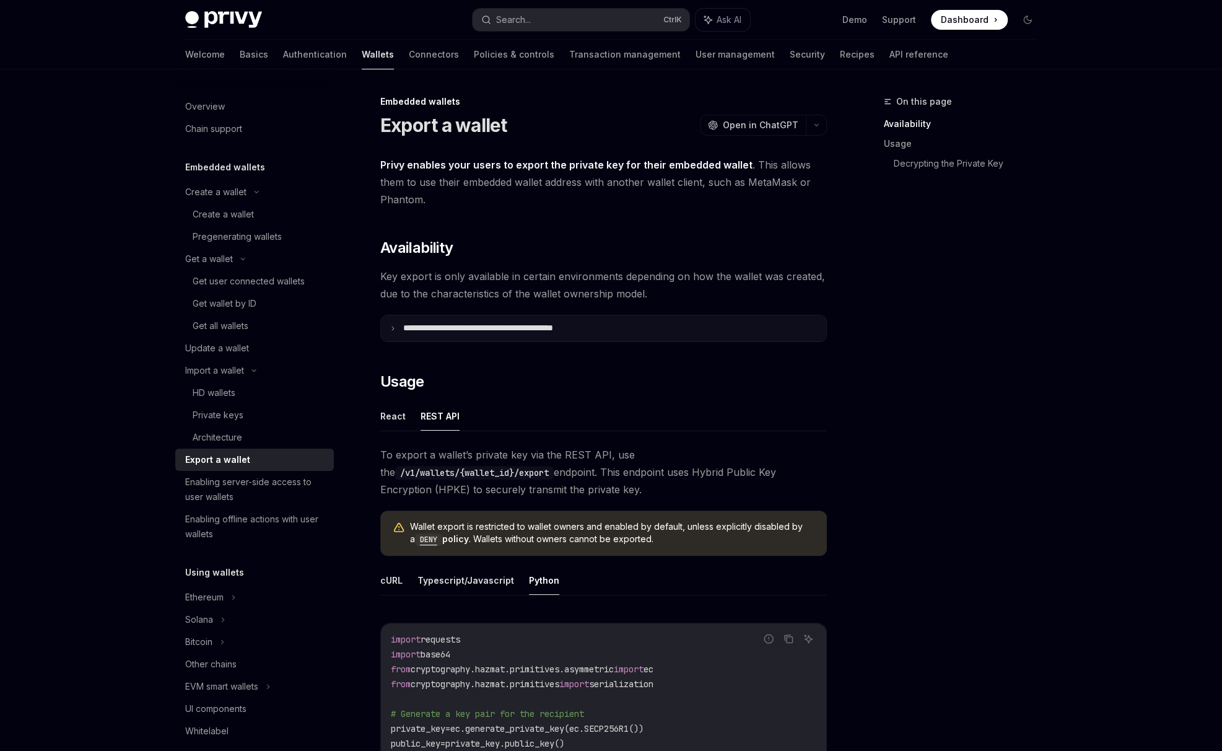
click at [403, 318] on summary "**********" at bounding box center [603, 328] width 445 height 26
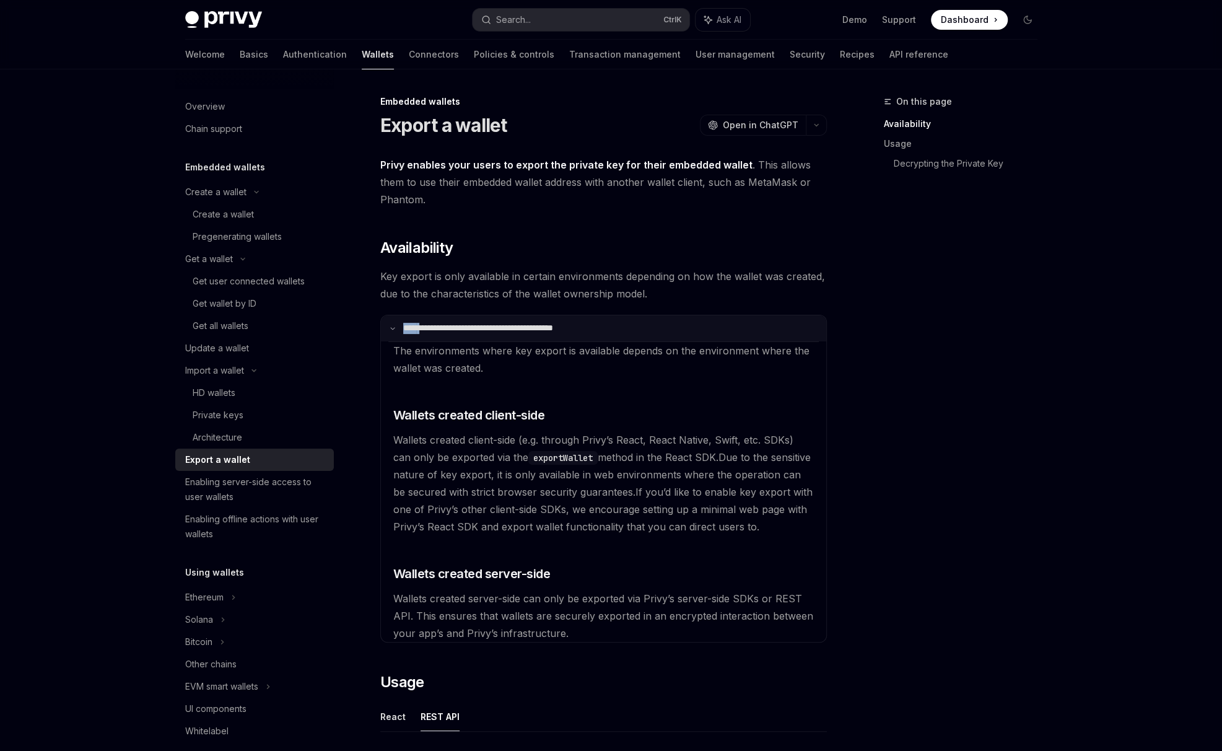
click at [402, 318] on summary "**********" at bounding box center [603, 328] width 445 height 26
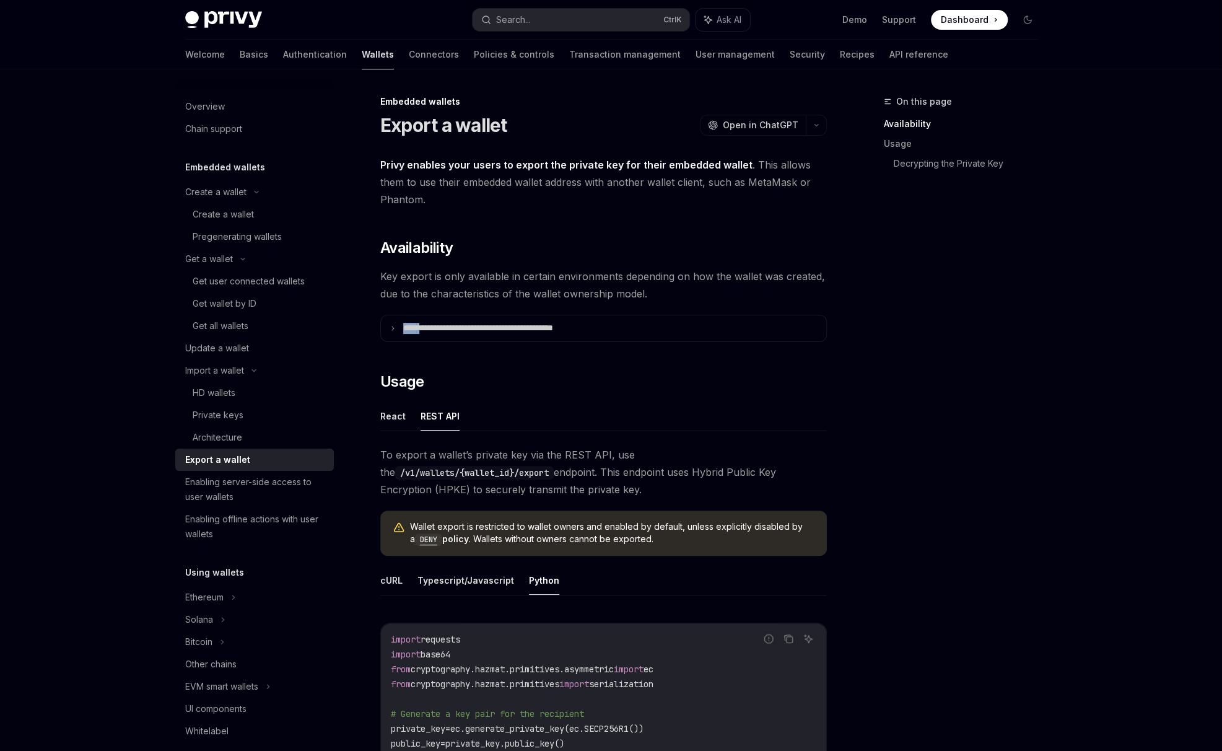
scroll to position [206, 0]
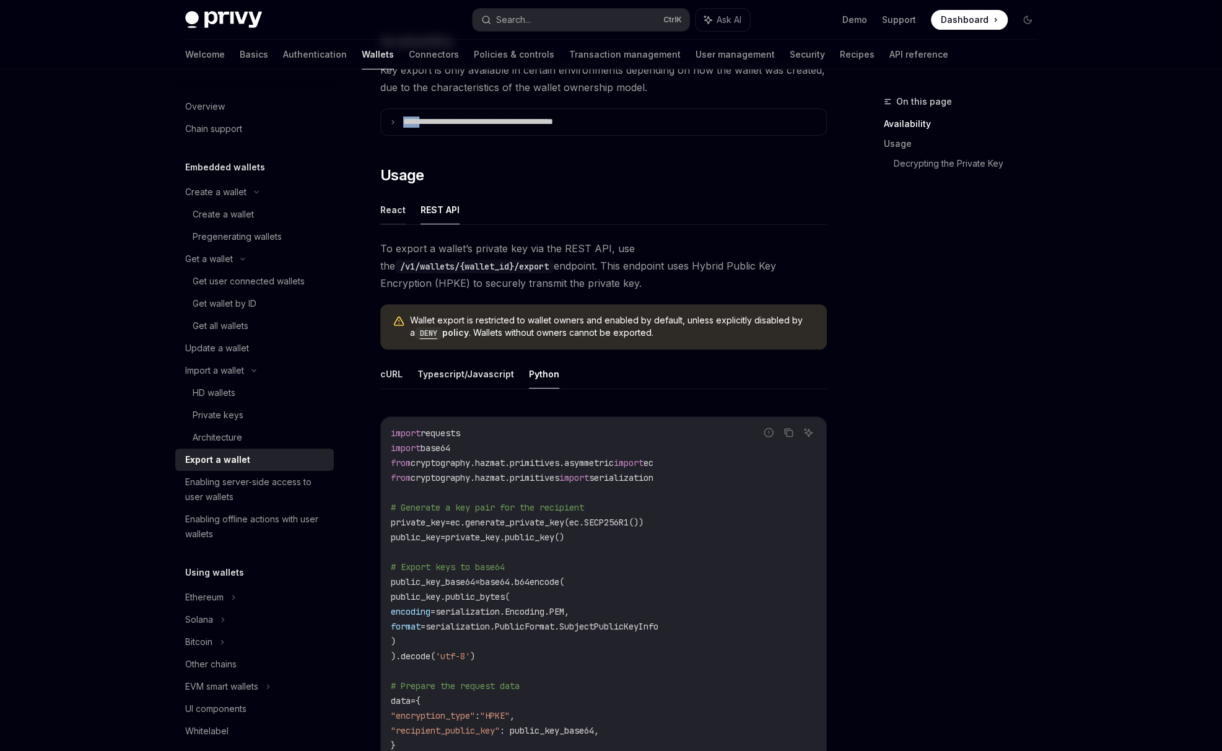
click at [388, 217] on button "React" at bounding box center [392, 209] width 25 height 29
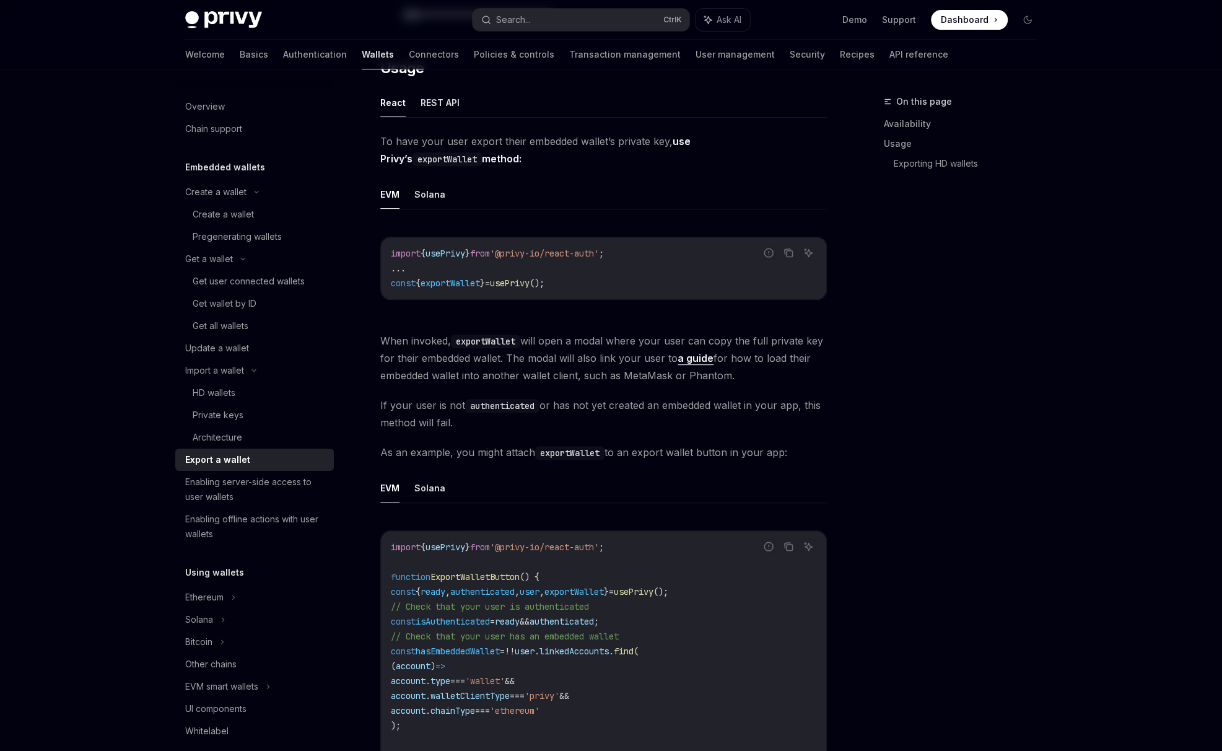
scroll to position [310, 0]
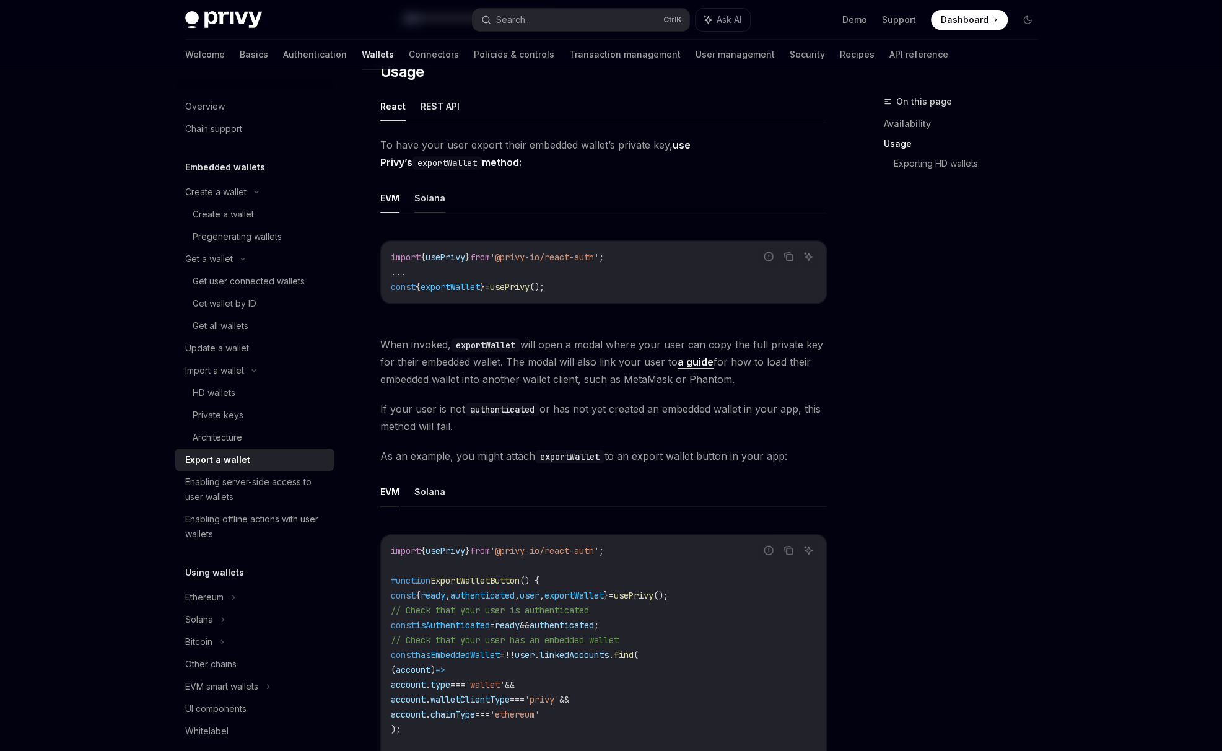
click at [431, 204] on button "Solana" at bounding box center [429, 197] width 31 height 29
click at [399, 198] on ul "EVM Solana" at bounding box center [603, 198] width 447 height 30
click at [432, 111] on button "REST API" at bounding box center [440, 106] width 39 height 29
type textarea "*"
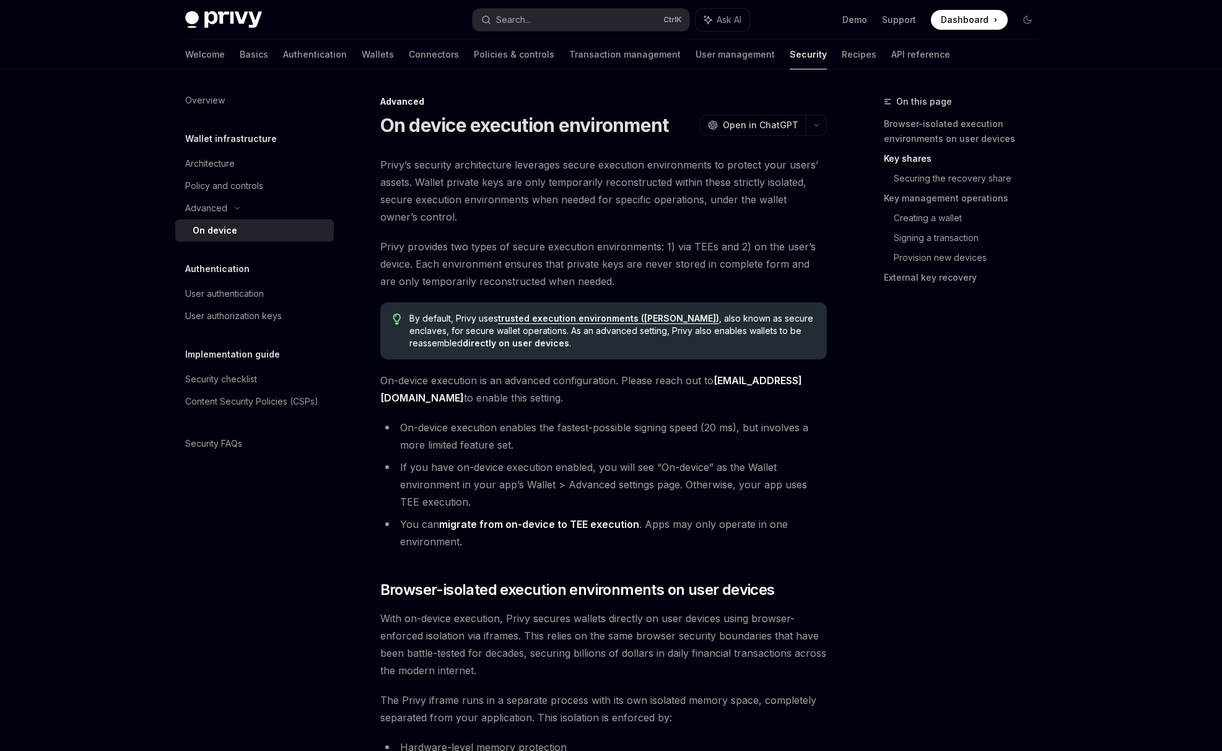
scroll to position [1528, 0]
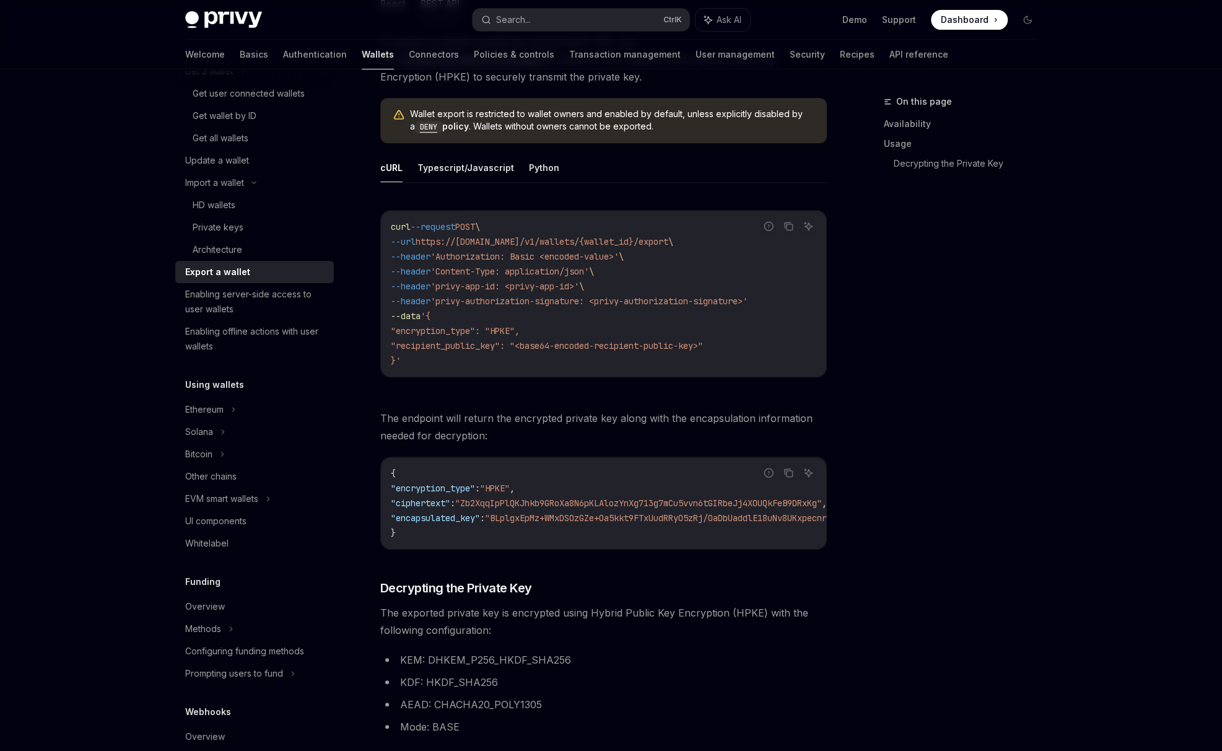
scroll to position [206, 0]
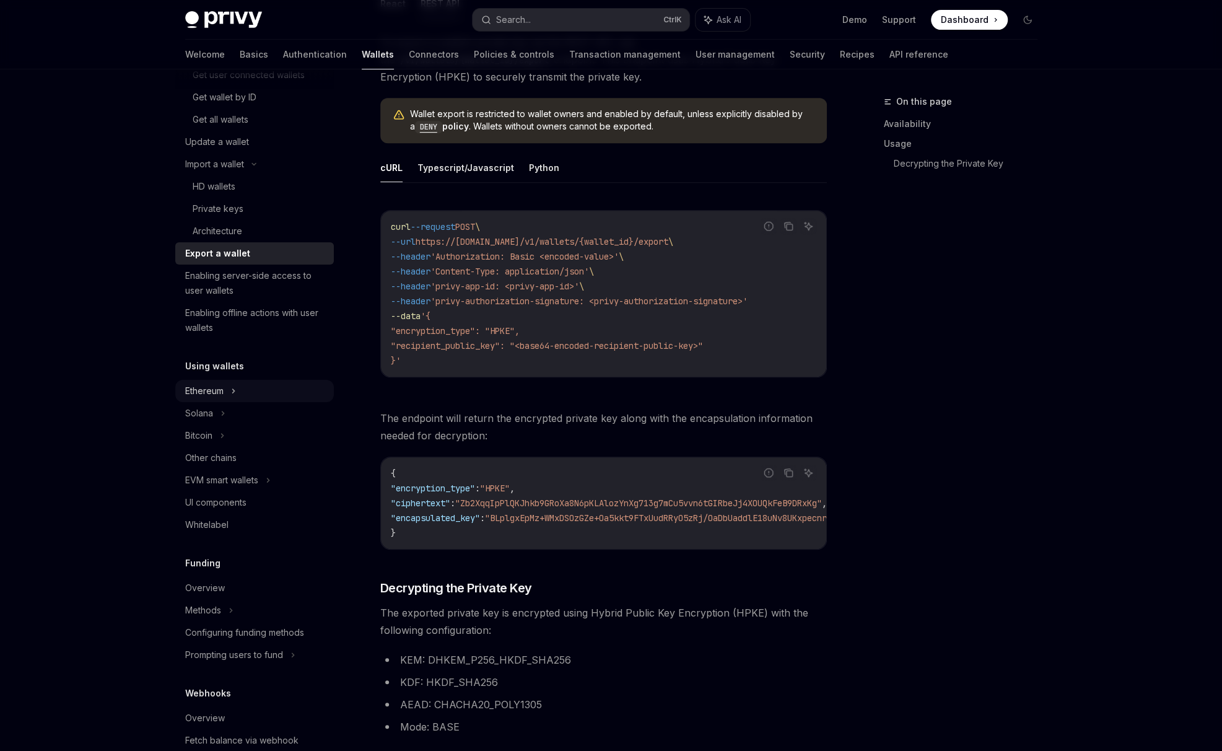
click at [205, 398] on div "Ethereum" at bounding box center [204, 390] width 38 height 15
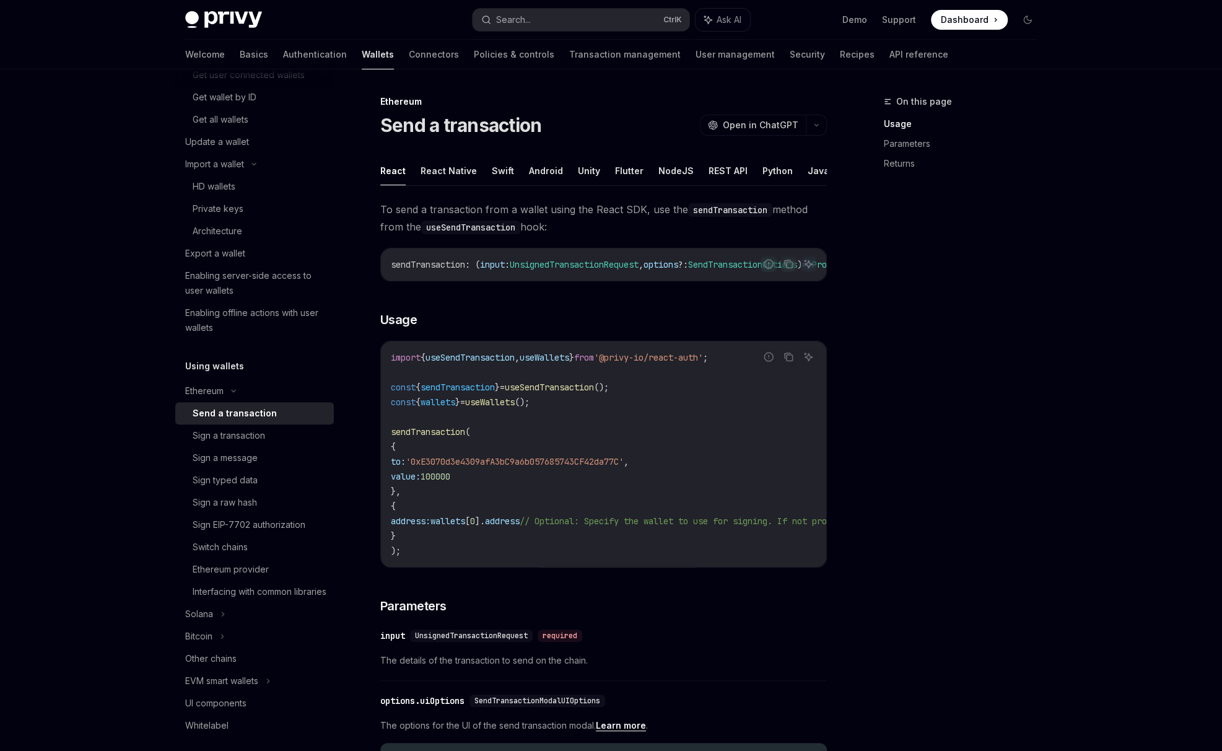
click at [276, 421] on link "Send a transaction" at bounding box center [254, 413] width 159 height 22
click at [267, 408] on div "Send a transaction" at bounding box center [235, 413] width 84 height 15
drag, startPoint x: 144, startPoint y: 547, endPoint x: 142, endPoint y: 471, distance: 76.2
click at [715, 172] on button "REST API" at bounding box center [728, 170] width 39 height 29
type textarea "*"
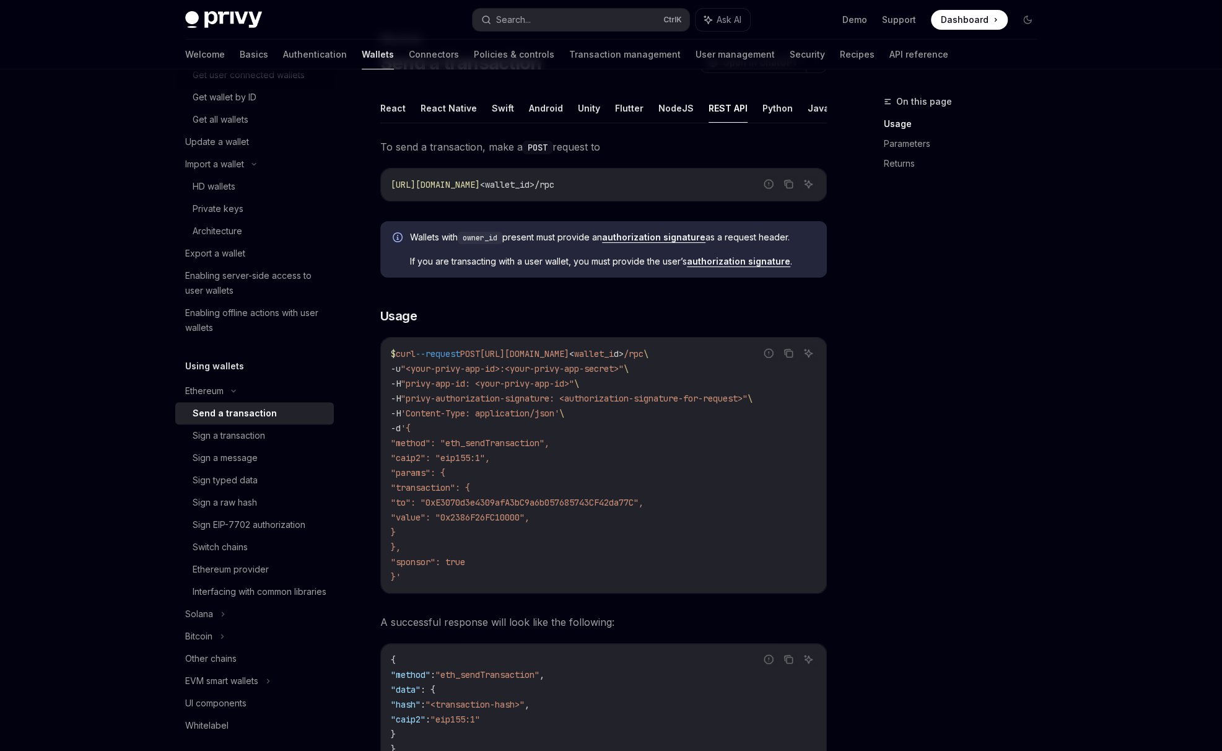
scroll to position [206, 0]
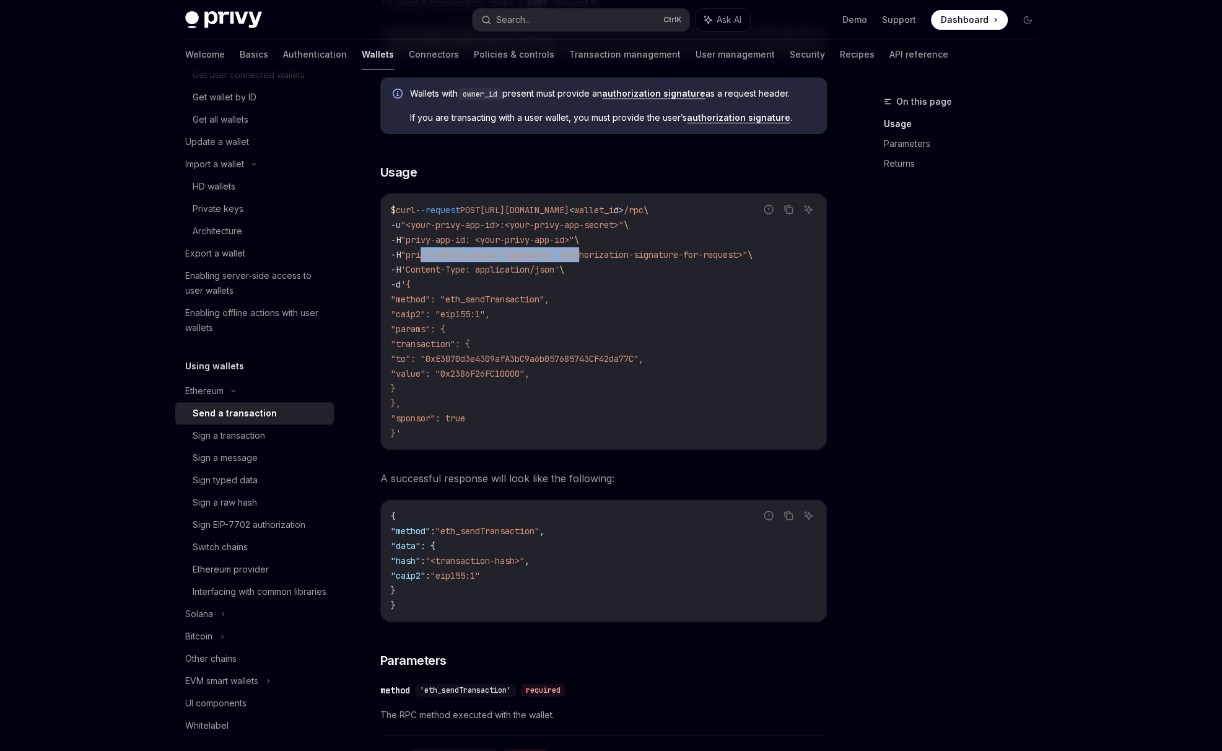
drag, startPoint x: 487, startPoint y: 252, endPoint x: 595, endPoint y: 256, distance: 107.8
click at [595, 256] on span ""privy-authorization-signature: <authorization-signature-for-request>"" at bounding box center [574, 254] width 347 height 11
click at [883, 255] on div "On this page Usage Parameters Returns" at bounding box center [953, 422] width 188 height 656
